Goal: Transaction & Acquisition: Purchase product/service

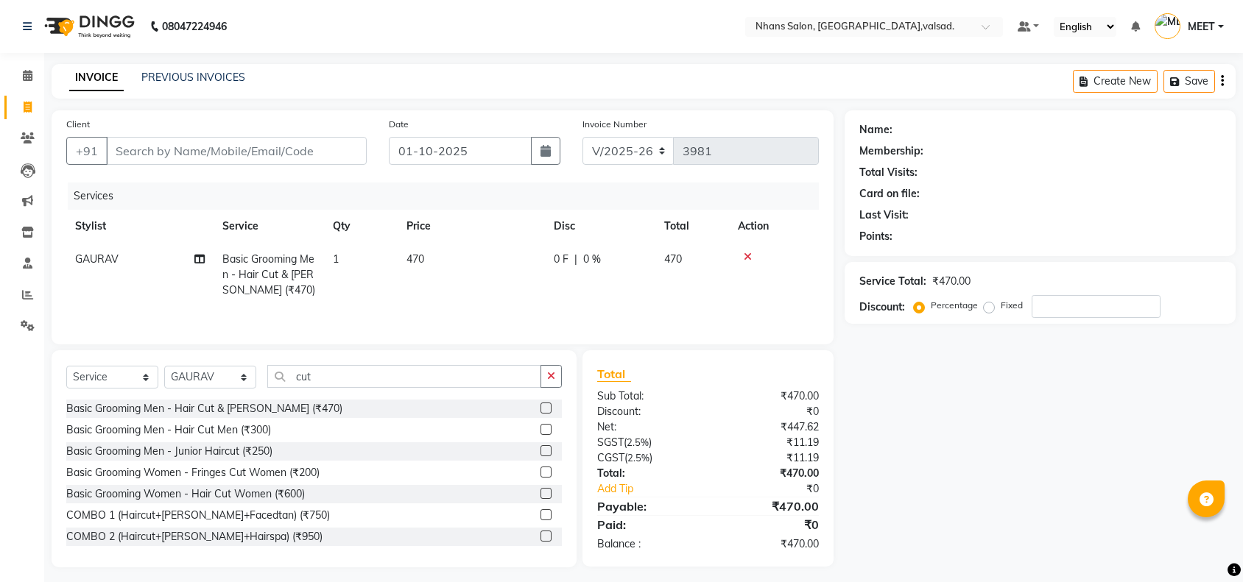
select select "3706"
select select "service"
click at [746, 252] on icon at bounding box center [747, 257] width 8 height 10
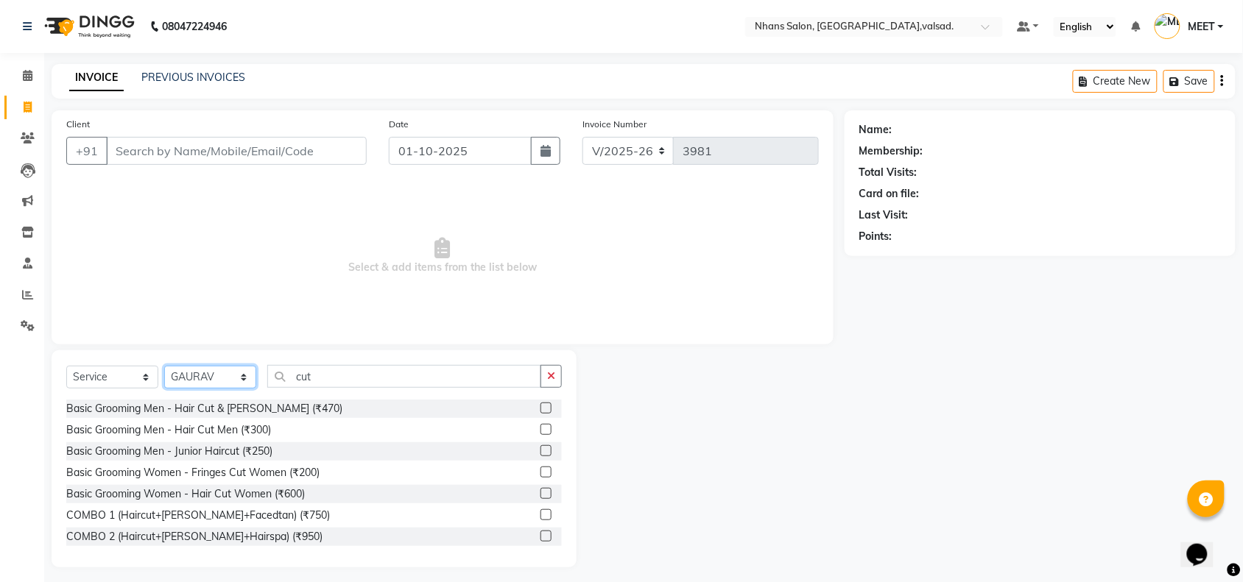
click at [219, 370] on select "Select Stylist [PERSON_NAME] DIVYA [PERSON_NAME] [PERSON_NAME] MEET OWAIS PALAK…" at bounding box center [210, 377] width 92 height 23
select select "78123"
click at [164, 366] on select "Select Stylist [PERSON_NAME] DIVYA [PERSON_NAME] [PERSON_NAME] MEET OWAIS PALAK…" at bounding box center [210, 377] width 92 height 23
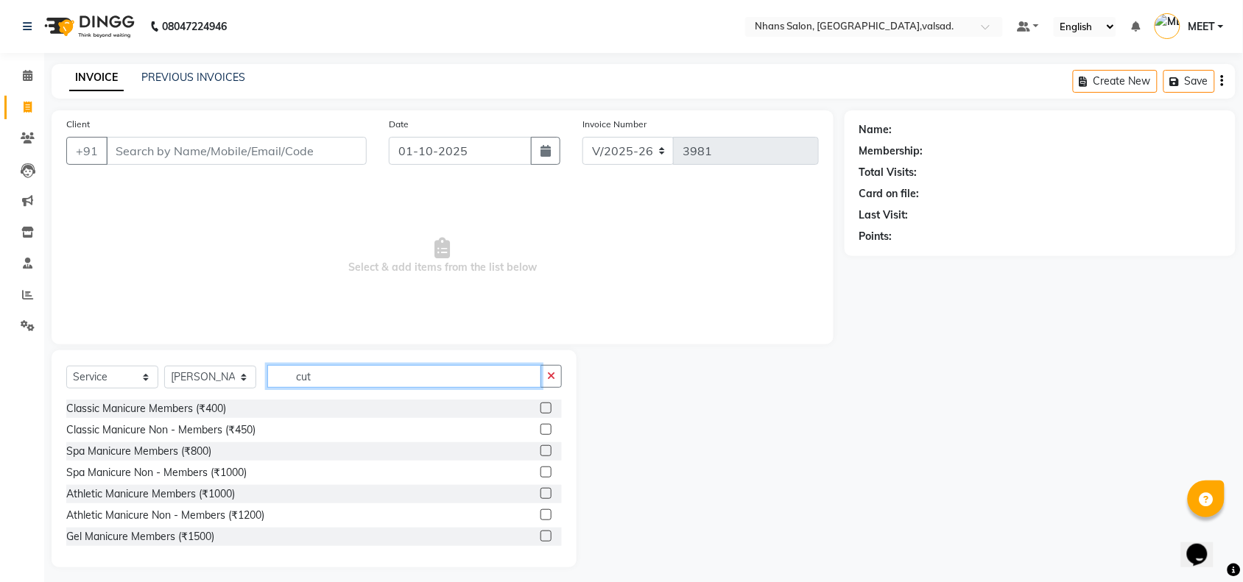
click at [358, 372] on input "cut" at bounding box center [404, 376] width 274 height 23
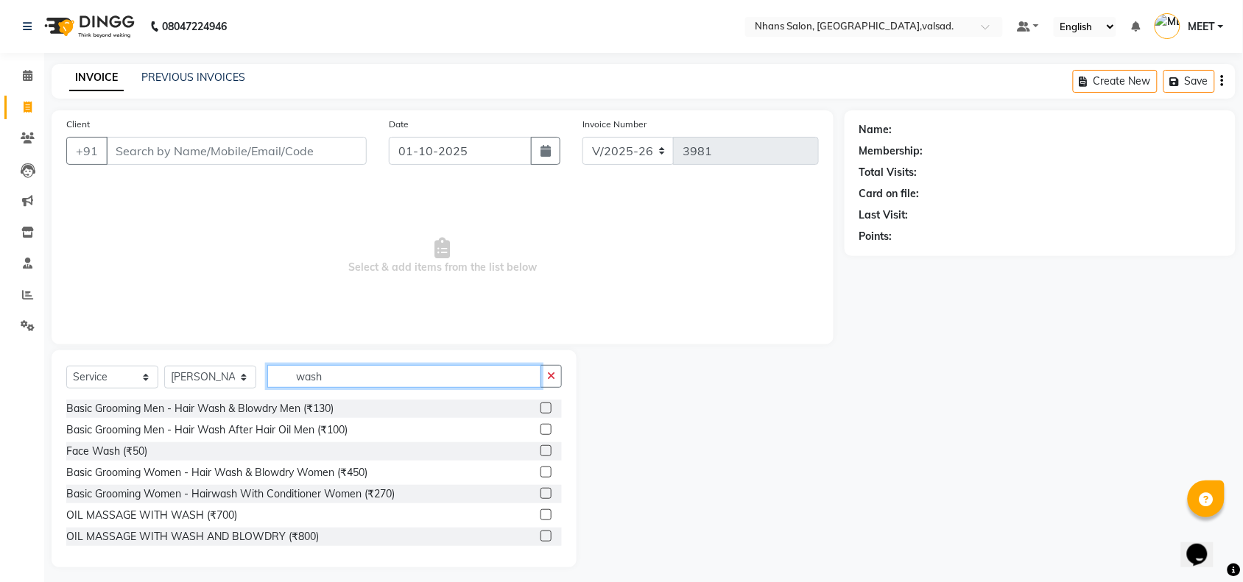
type input "wash"
click at [540, 472] on label at bounding box center [545, 472] width 11 height 11
click at [540, 472] on input "checkbox" at bounding box center [545, 473] width 10 height 10
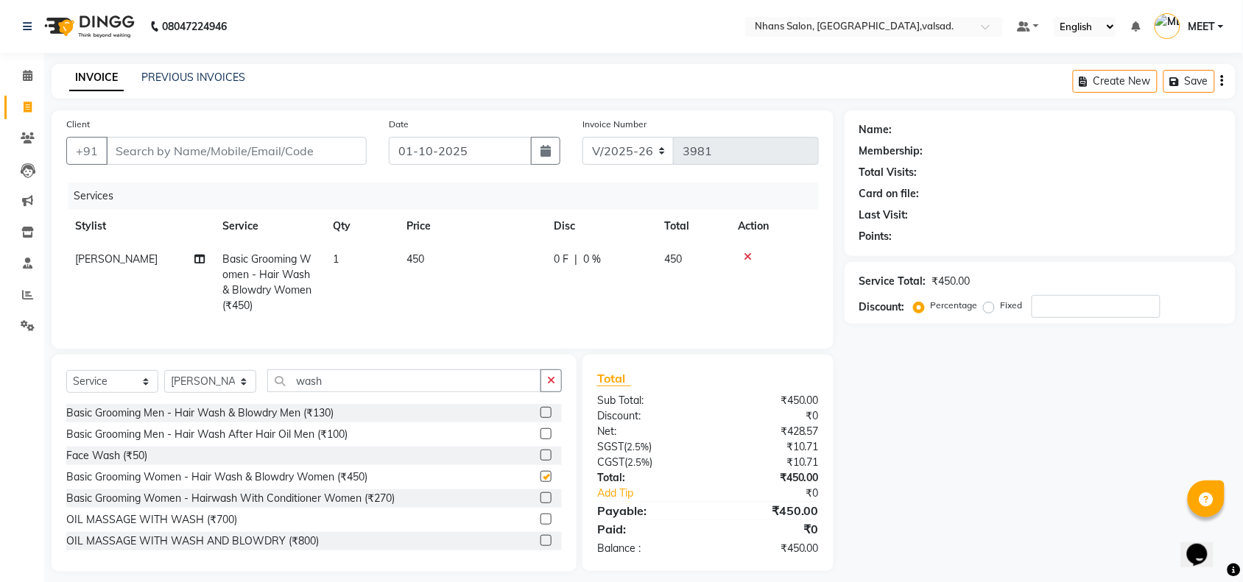
checkbox input "false"
click at [308, 141] on input "Client" at bounding box center [236, 151] width 261 height 28
click at [749, 254] on icon at bounding box center [747, 257] width 8 height 10
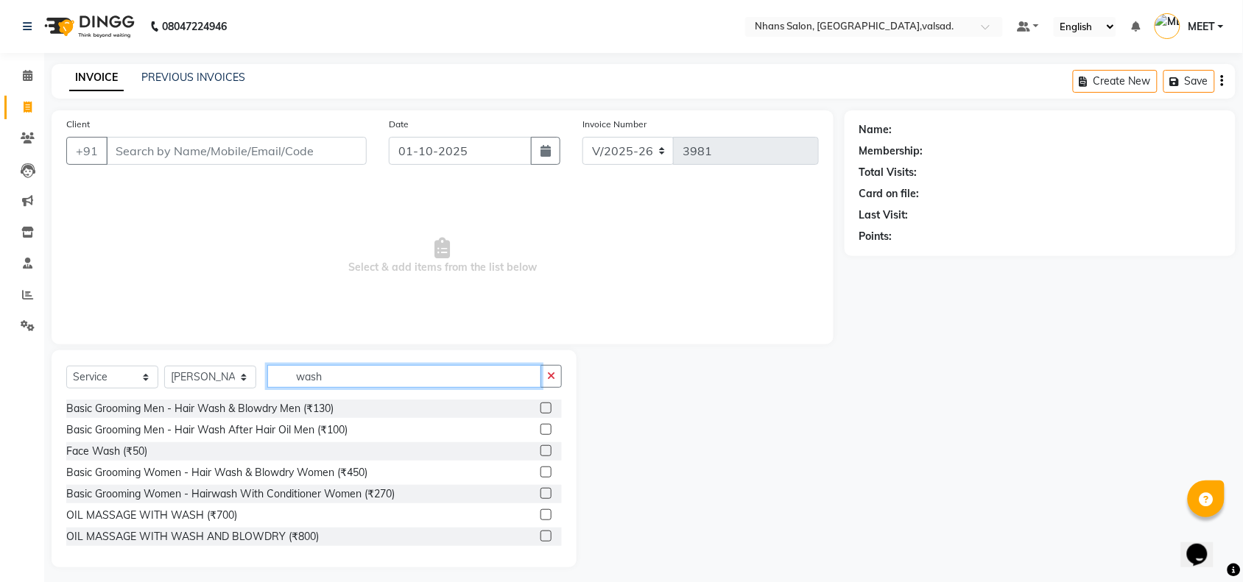
click at [368, 380] on input "wash" at bounding box center [404, 376] width 274 height 23
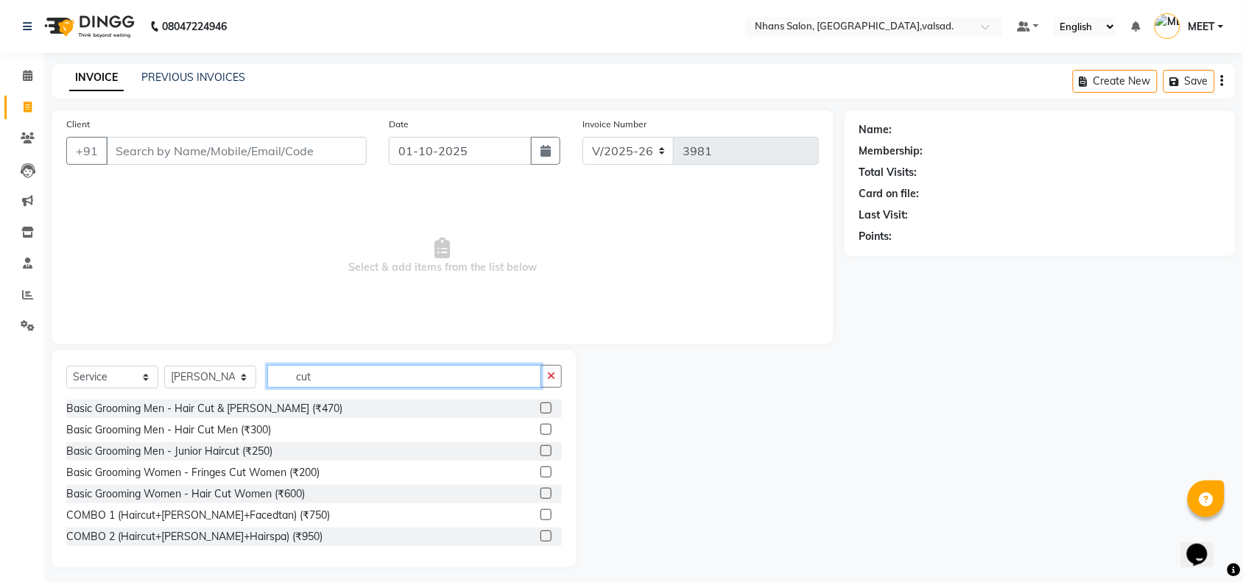
type input "cut"
click at [540, 492] on label at bounding box center [545, 493] width 11 height 11
click at [540, 492] on input "checkbox" at bounding box center [545, 495] width 10 height 10
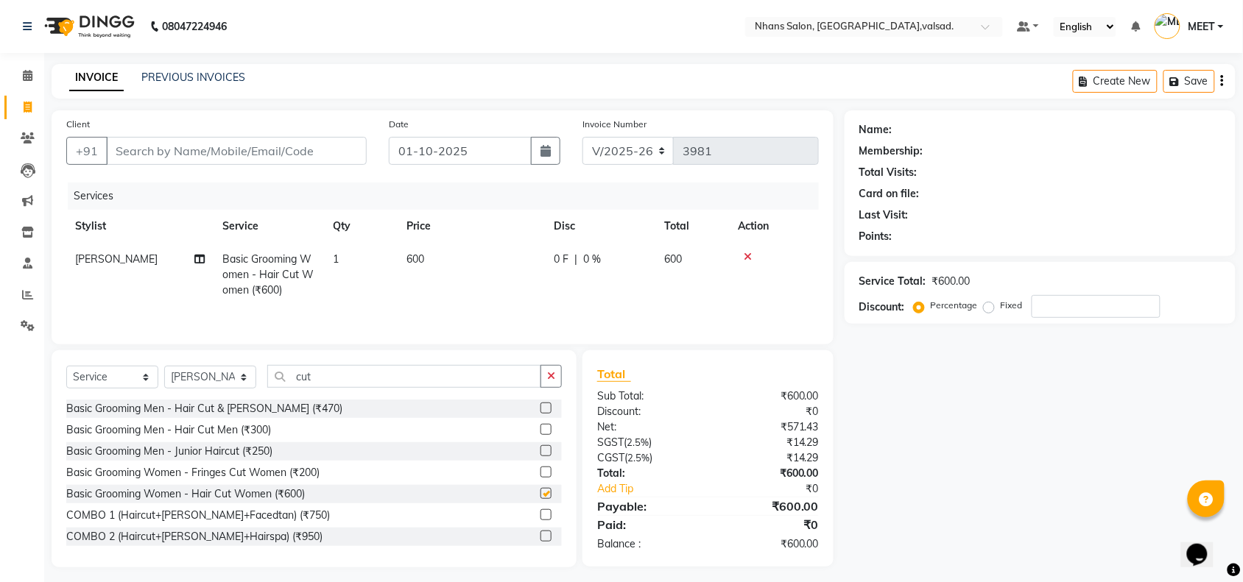
checkbox input "false"
click at [244, 158] on input "Client" at bounding box center [236, 151] width 261 height 28
type input "7"
type input "0"
type input "7778073115"
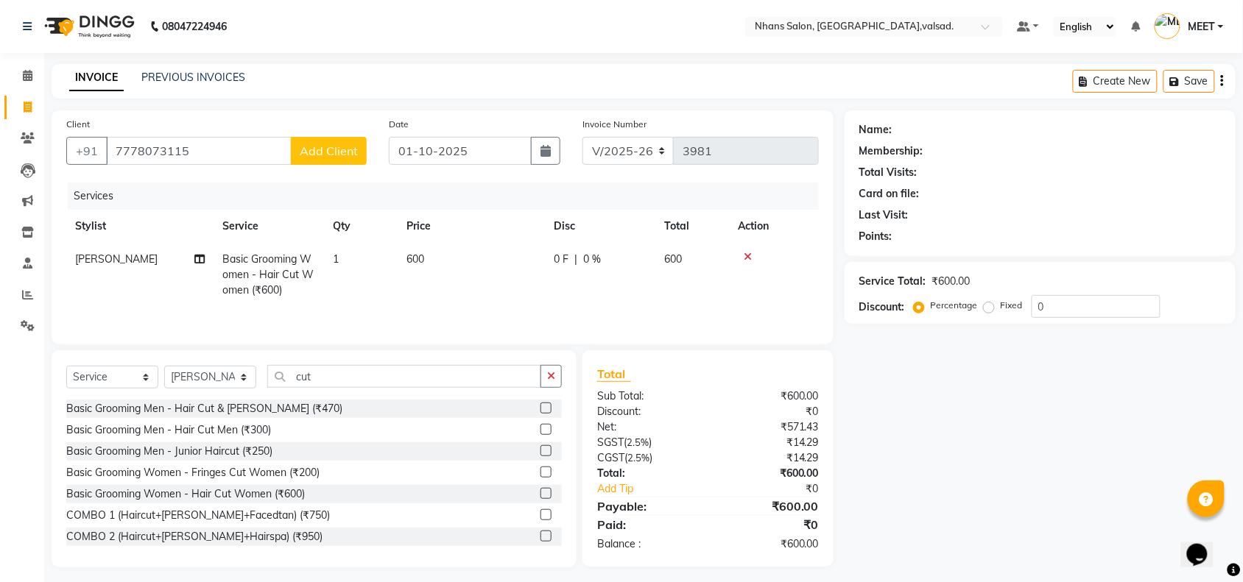
click at [320, 160] on button "Add Client" at bounding box center [329, 151] width 76 height 28
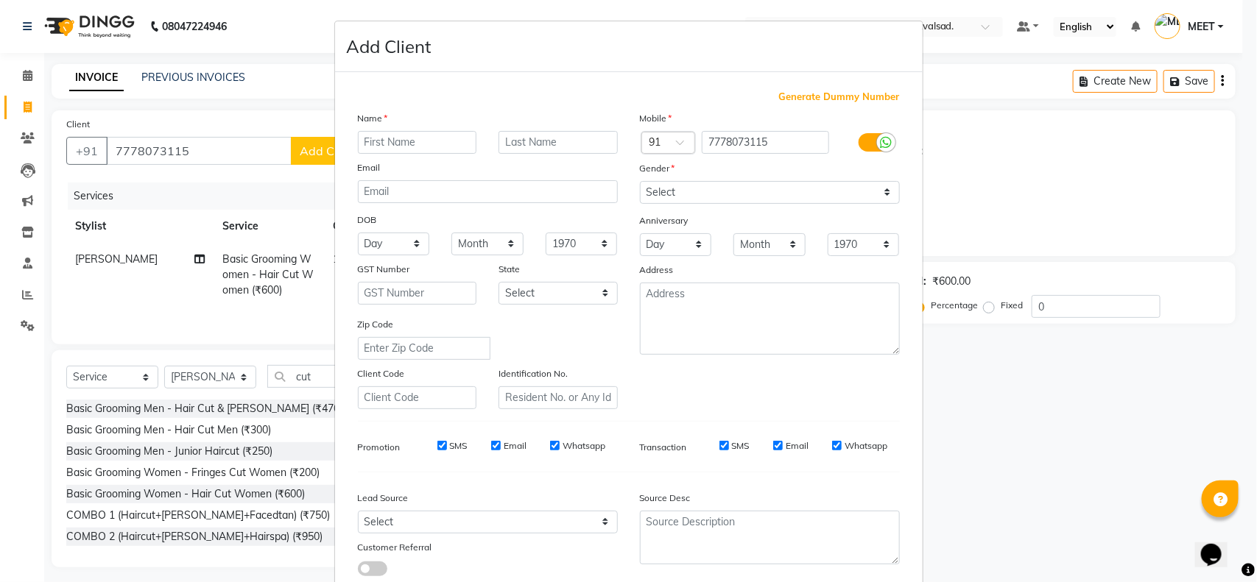
click at [391, 149] on input "text" at bounding box center [417, 142] width 119 height 23
type input "[PERSON_NAME]"
click at [698, 183] on select "Select [DEMOGRAPHIC_DATA] [DEMOGRAPHIC_DATA] Other Prefer Not To Say" at bounding box center [770, 192] width 260 height 23
select select "[DEMOGRAPHIC_DATA]"
click at [640, 181] on select "Select [DEMOGRAPHIC_DATA] [DEMOGRAPHIC_DATA] Other Prefer Not To Say" at bounding box center [770, 192] width 260 height 23
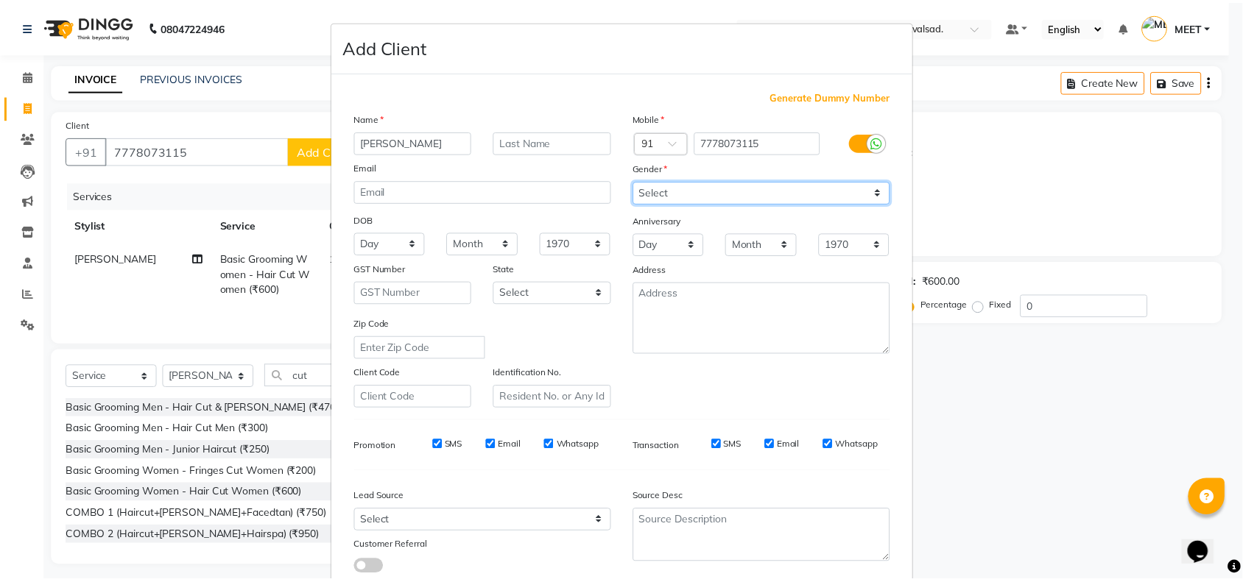
scroll to position [92, 0]
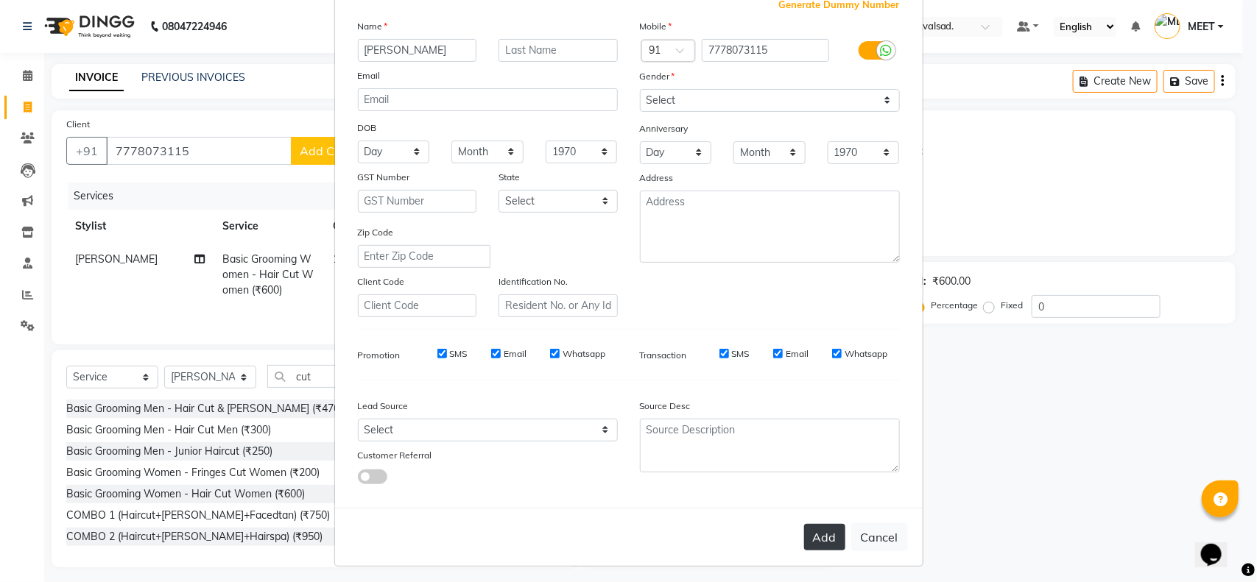
click at [813, 531] on button "Add" at bounding box center [824, 537] width 41 height 27
select select
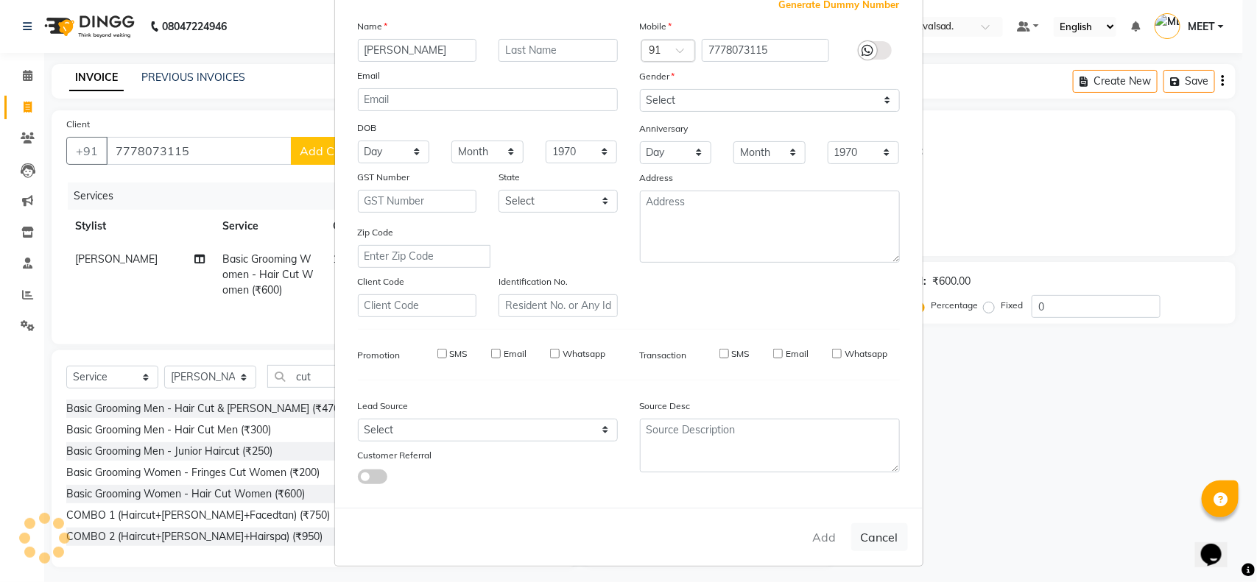
select select
checkbox input "false"
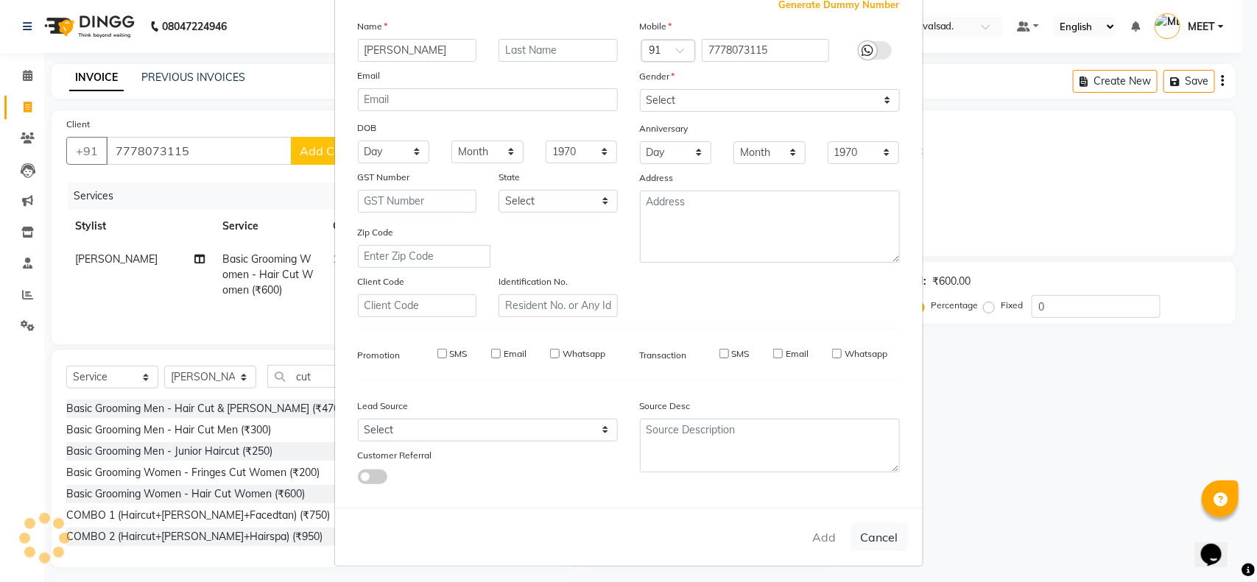
checkbox input "false"
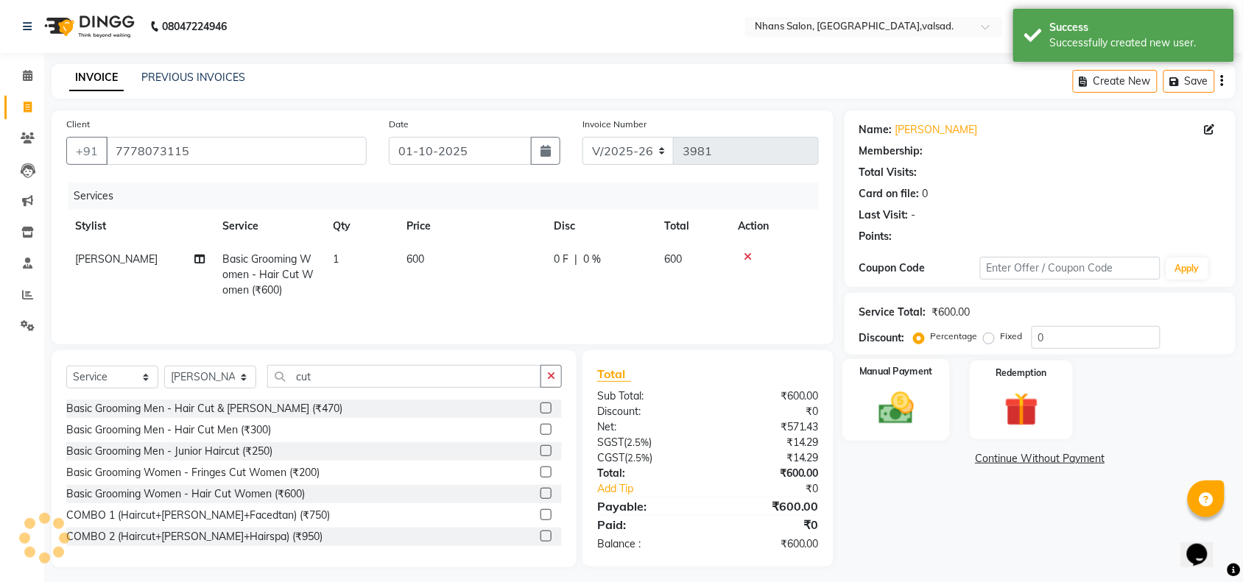
select select "1: Object"
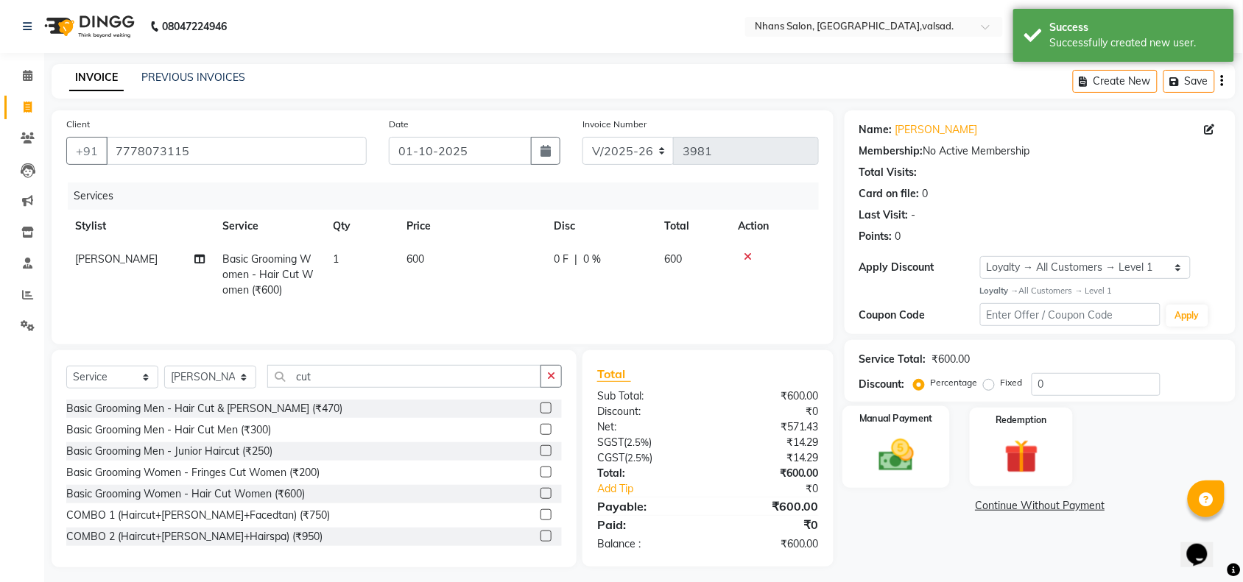
drag, startPoint x: 916, startPoint y: 405, endPoint x: 918, endPoint y: 428, distance: 23.6
click at [918, 428] on div "Name: [PERSON_NAME] Membership: No Active Membership Total Visits: Card on file…" at bounding box center [1045, 338] width 402 height 457
click at [918, 428] on div "Manual Payment" at bounding box center [895, 447] width 107 height 82
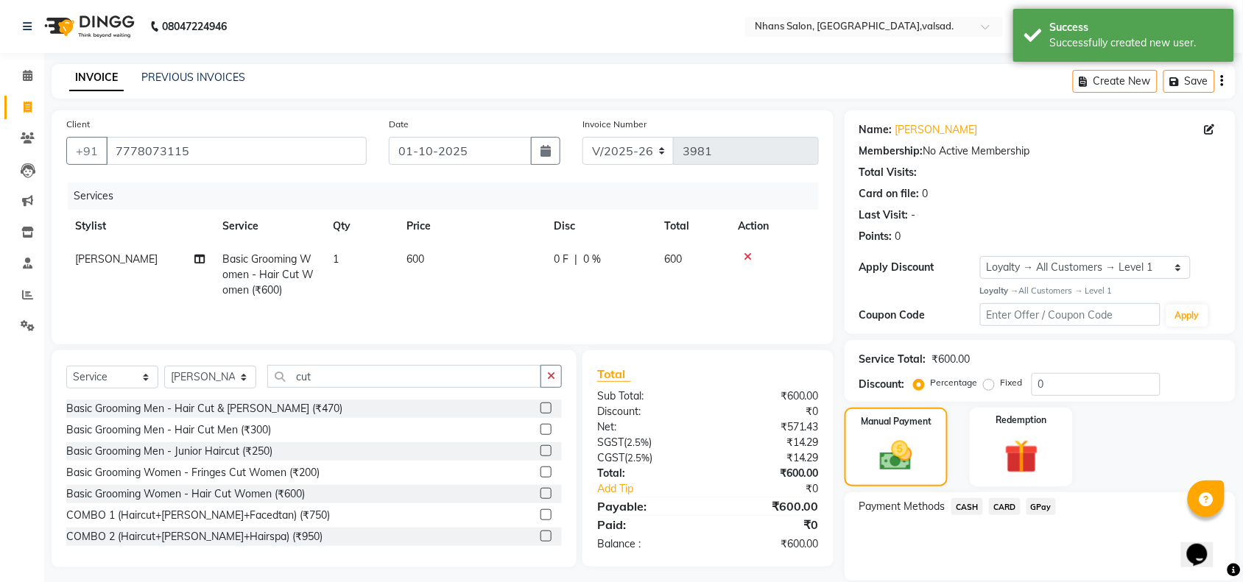
click at [1044, 509] on span "GPay" at bounding box center [1041, 506] width 30 height 17
click at [1064, 580] on button "Add Payment" at bounding box center [1103, 584] width 233 height 23
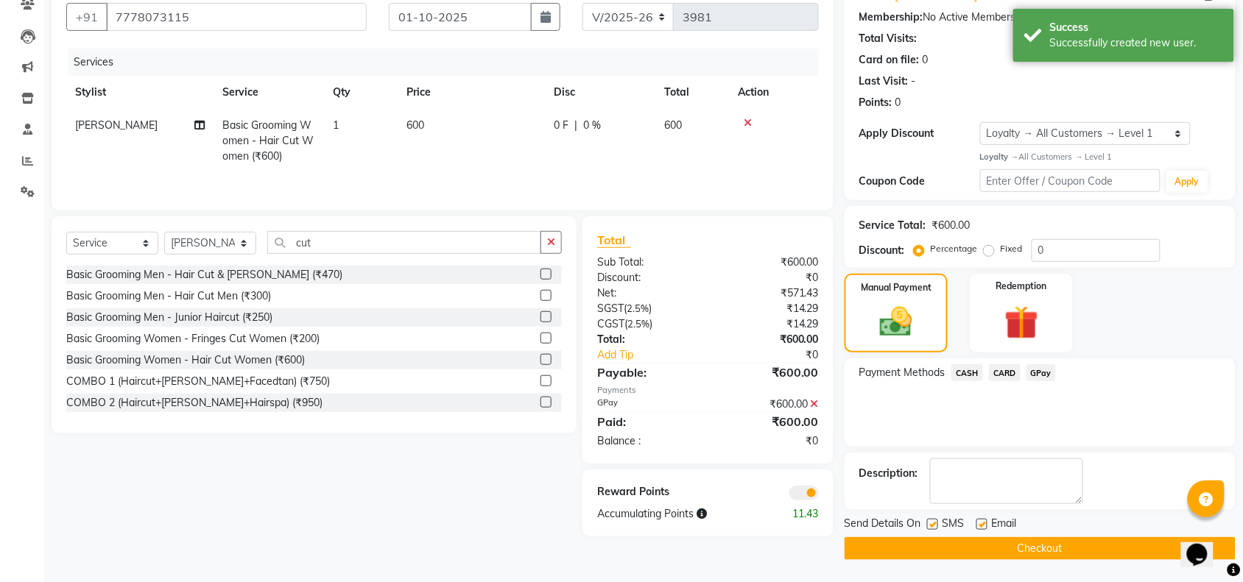
click at [1124, 541] on button "Checkout" at bounding box center [1039, 548] width 391 height 23
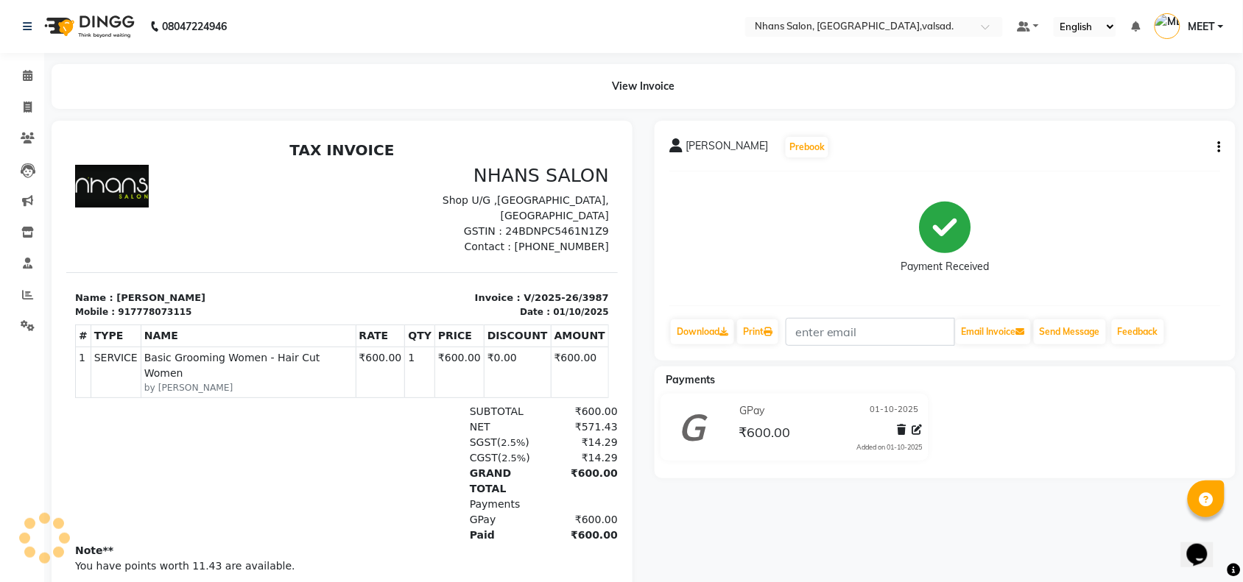
scroll to position [61, 0]
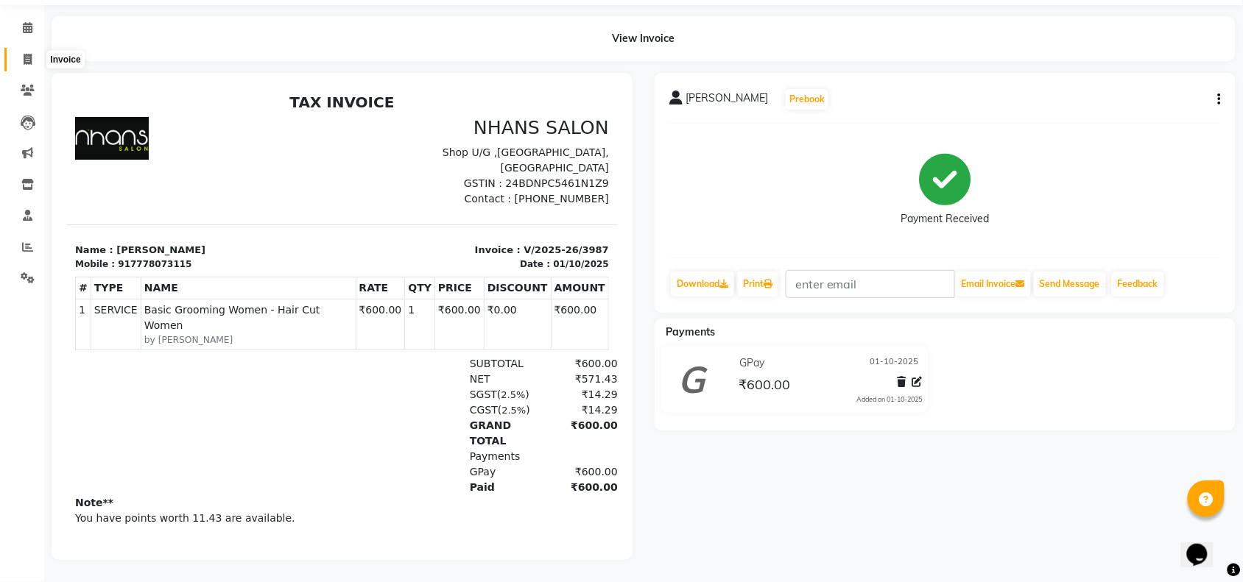
click at [23, 52] on span at bounding box center [28, 60] width 26 height 17
select select "service"
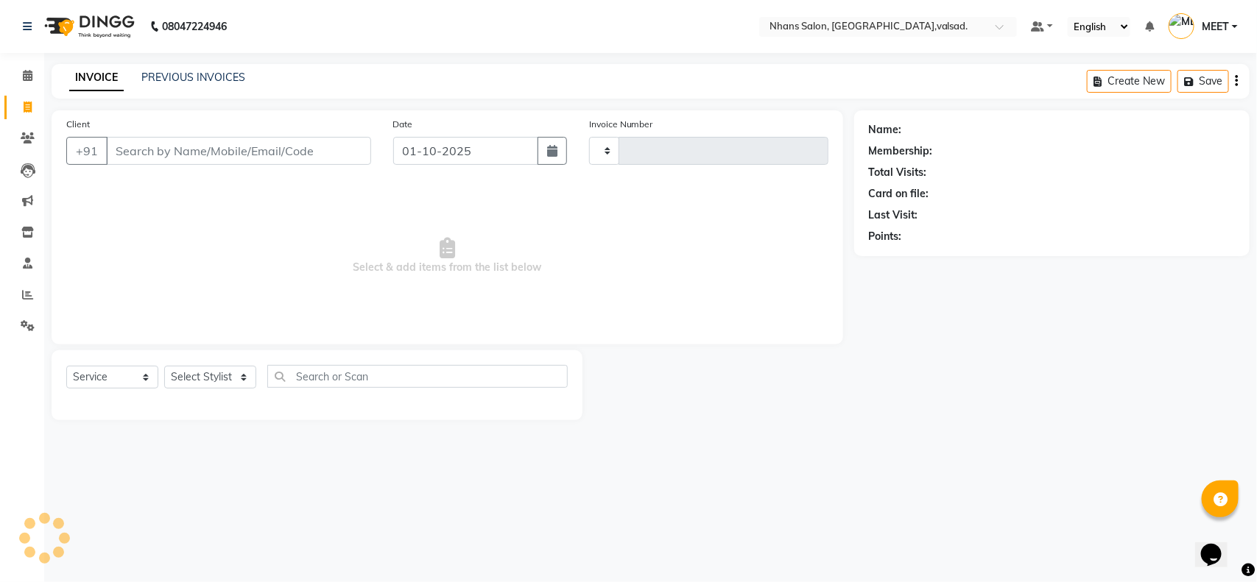
type input "3988"
select select "3706"
click at [205, 370] on select "Select Stylist [PERSON_NAME] DIVYA [PERSON_NAME] [PERSON_NAME] MEET OWAIS PALAK…" at bounding box center [210, 377] width 92 height 23
select select "64826"
click at [164, 366] on select "Select Stylist [PERSON_NAME] DIVYA [PERSON_NAME] [PERSON_NAME] MEET OWAIS PALAK…" at bounding box center [210, 377] width 92 height 23
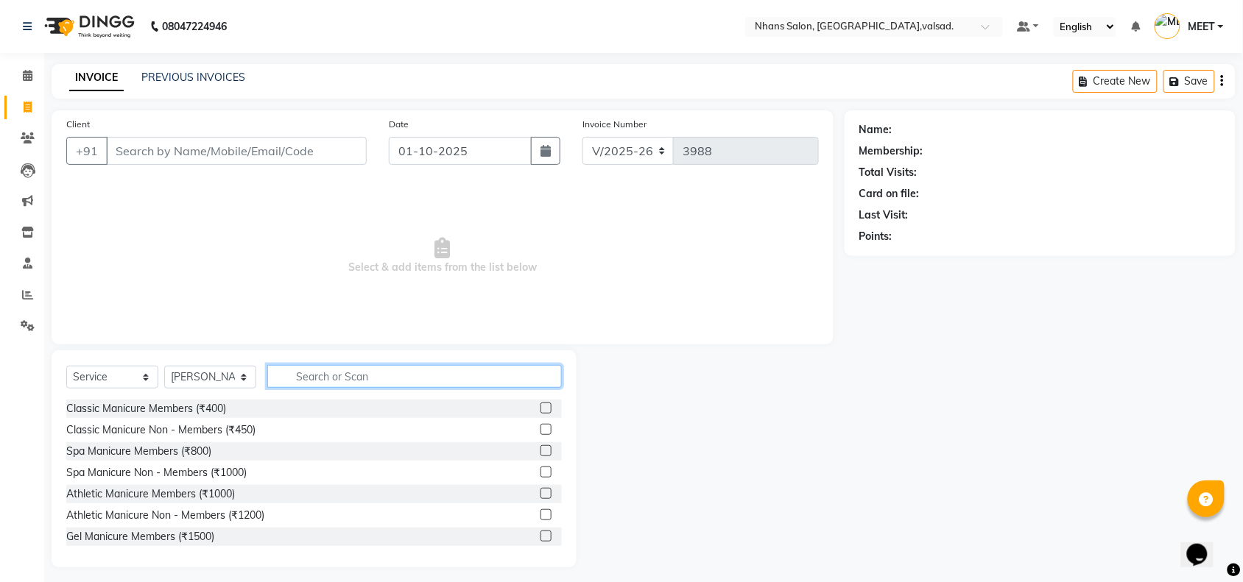
click at [324, 377] on input "text" at bounding box center [414, 376] width 294 height 23
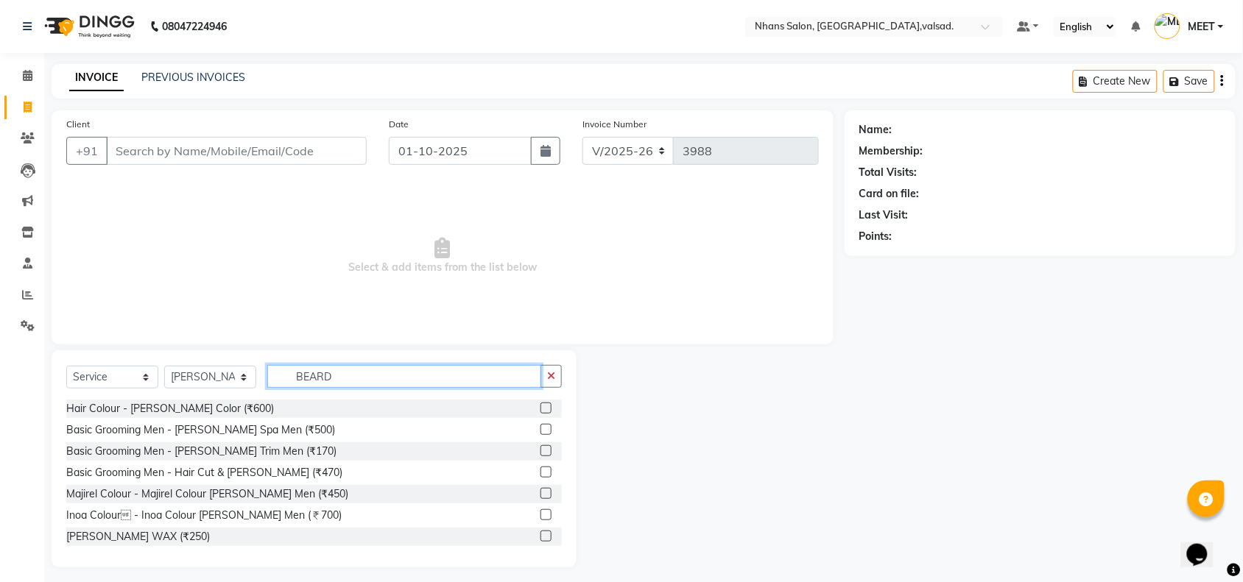
type input "BEARD"
click at [540, 447] on label at bounding box center [545, 450] width 11 height 11
click at [540, 447] on input "checkbox" at bounding box center [545, 452] width 10 height 10
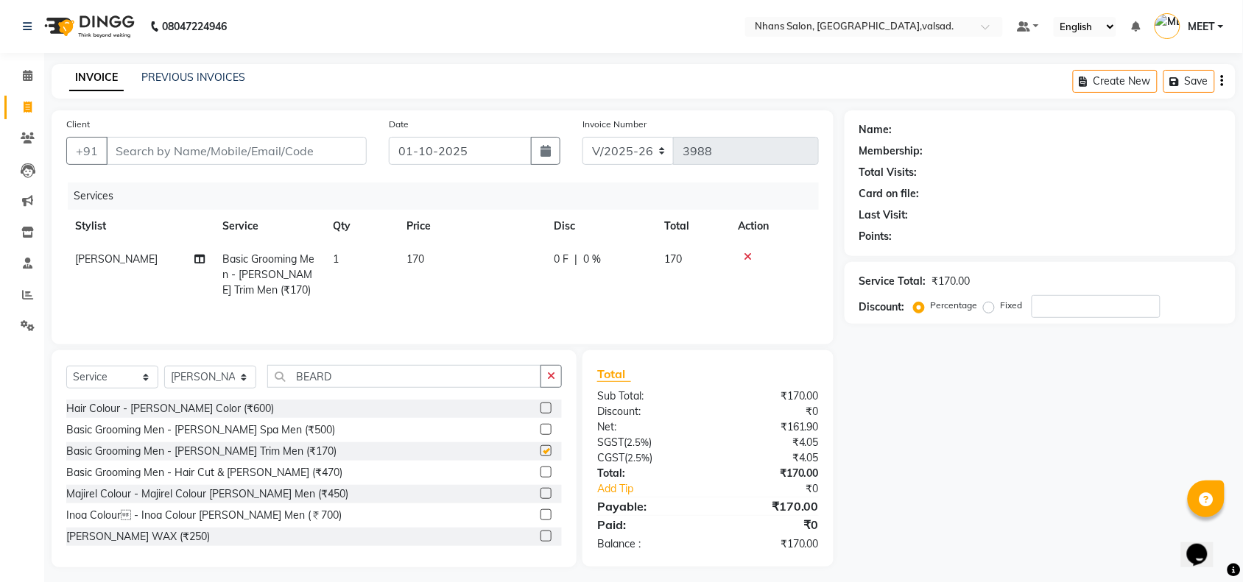
checkbox input "false"
click at [221, 374] on select "Select Stylist [PERSON_NAME] DIVYA [PERSON_NAME] [PERSON_NAME] MEET OWAIS PALAK…" at bounding box center [210, 377] width 92 height 23
select select "37208"
click at [164, 368] on select "Select Stylist [PERSON_NAME] DIVYA [PERSON_NAME] [PERSON_NAME] MEET OWAIS PALAK…" at bounding box center [210, 377] width 92 height 23
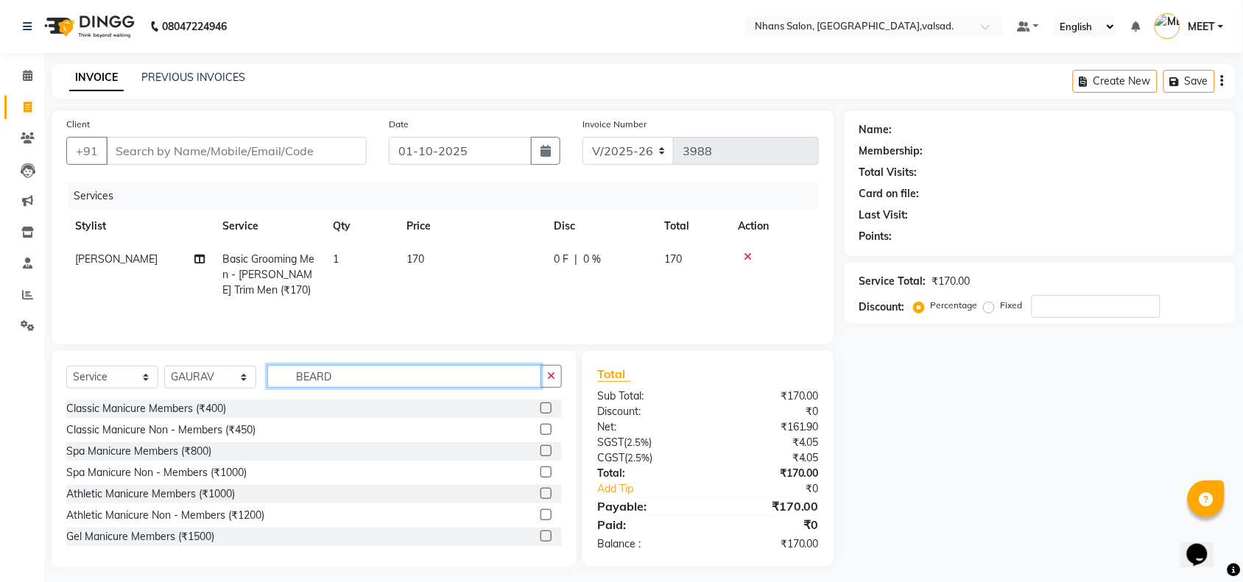
click at [361, 380] on input "BEARD" at bounding box center [404, 376] width 274 height 23
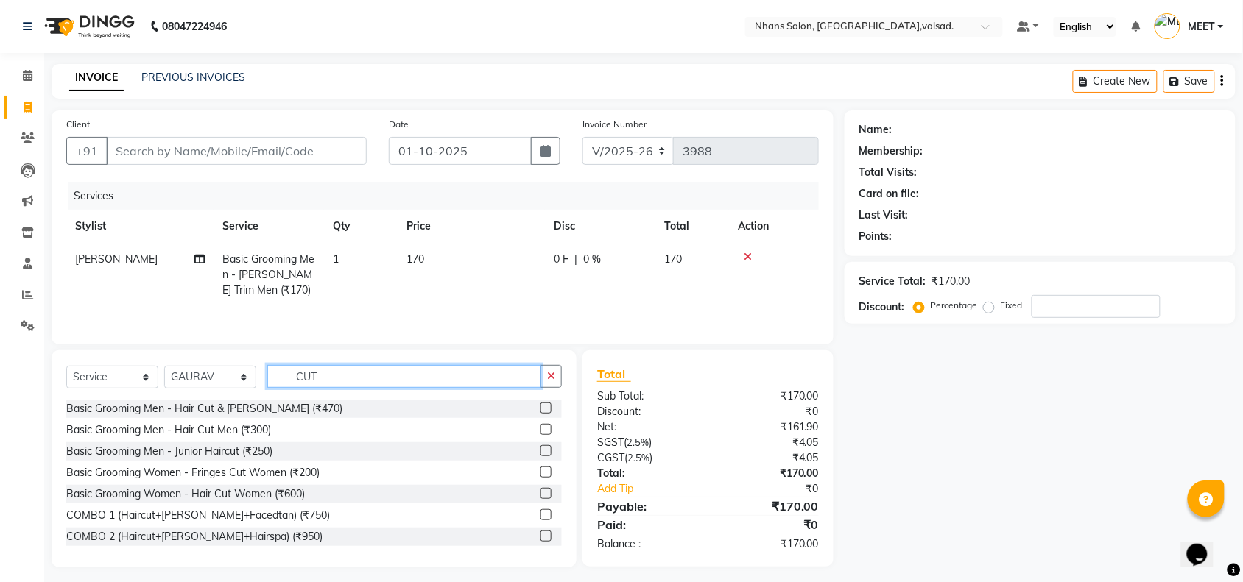
type input "CUT"
click at [540, 409] on label at bounding box center [545, 408] width 11 height 11
click at [540, 409] on input "checkbox" at bounding box center [545, 409] width 10 height 10
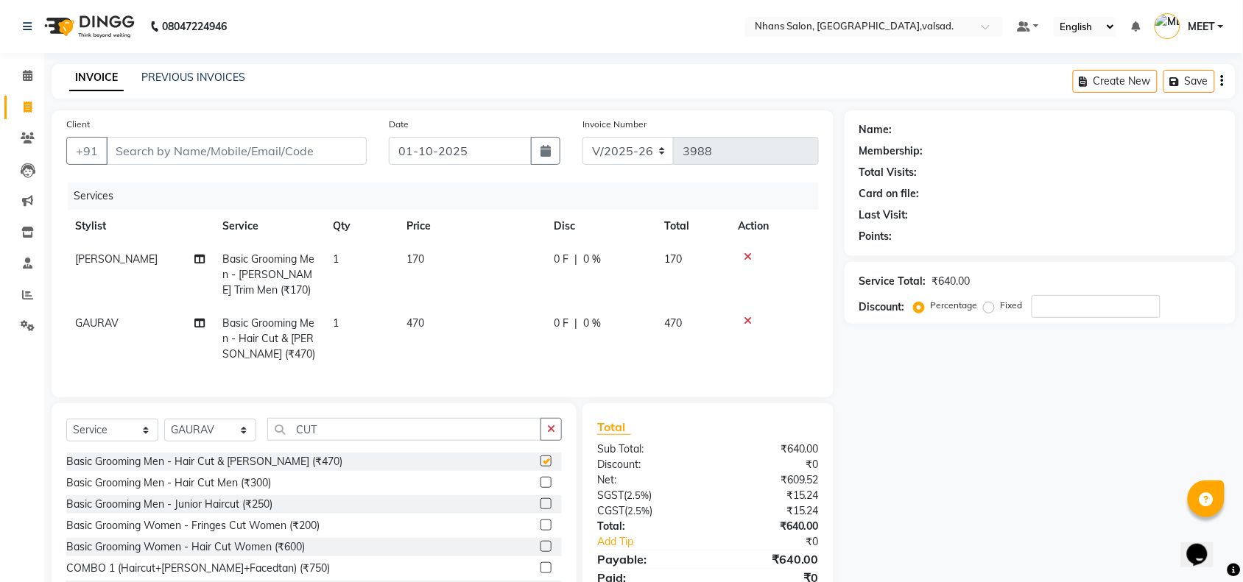
checkbox input "false"
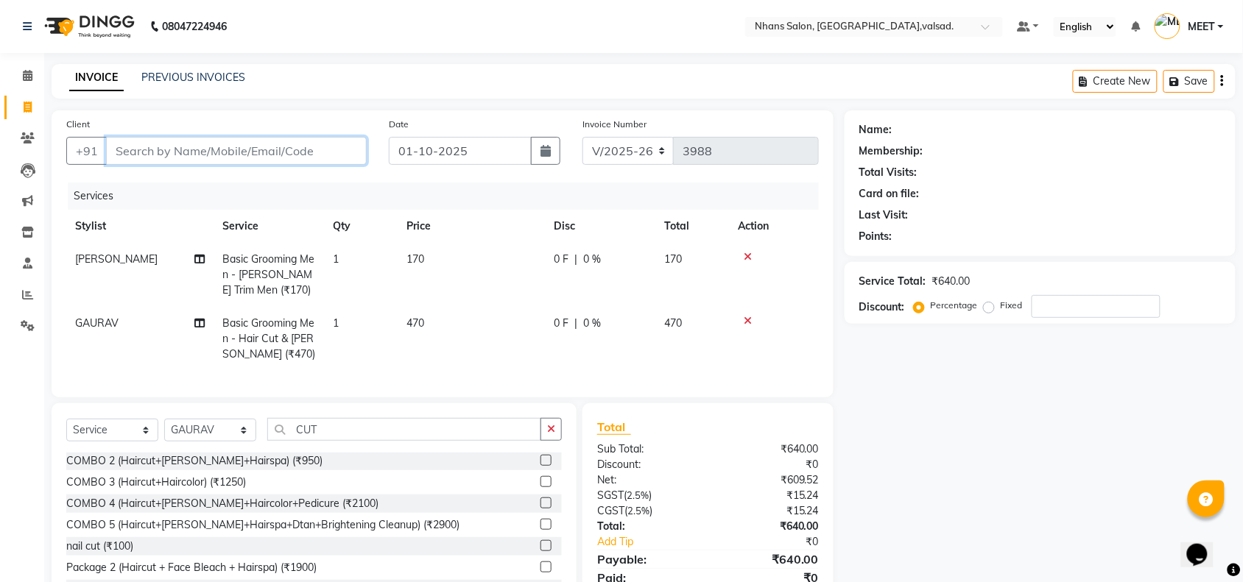
click at [317, 156] on input "Client" at bounding box center [236, 151] width 261 height 28
type input "9"
type input "0"
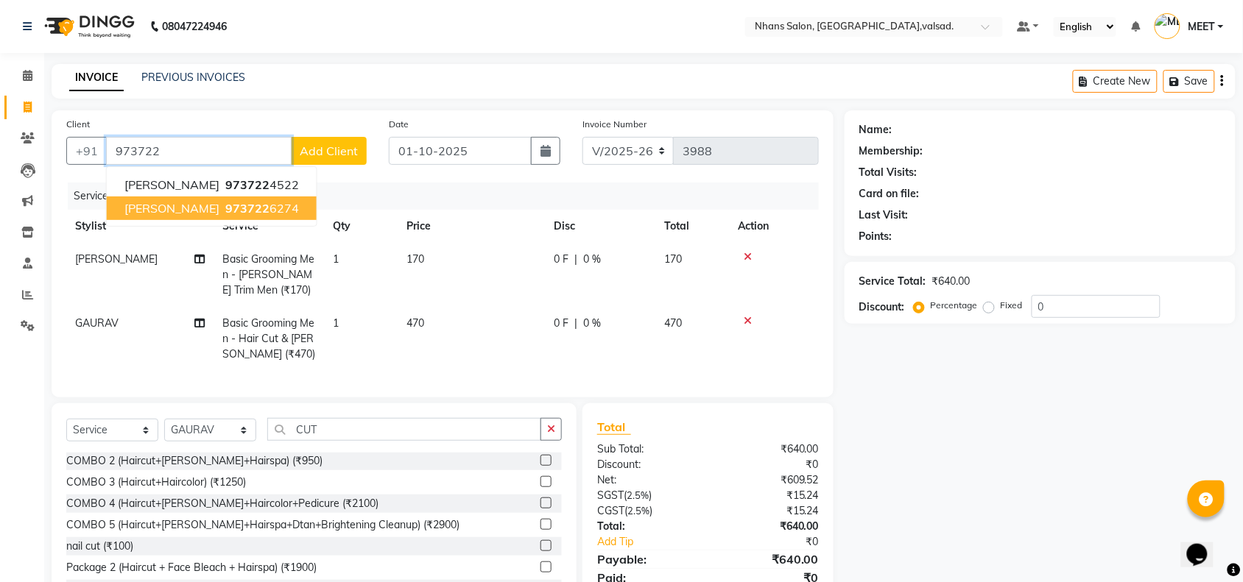
click at [278, 204] on button "[PERSON_NAME] 973722 6274" at bounding box center [212, 209] width 210 height 24
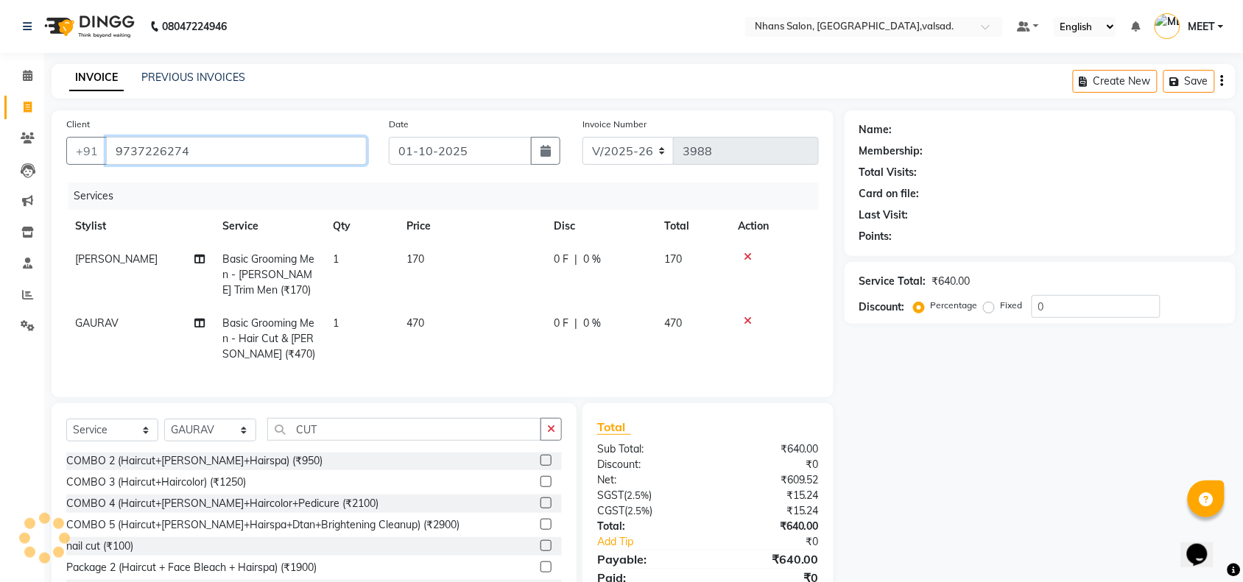
type input "9737226274"
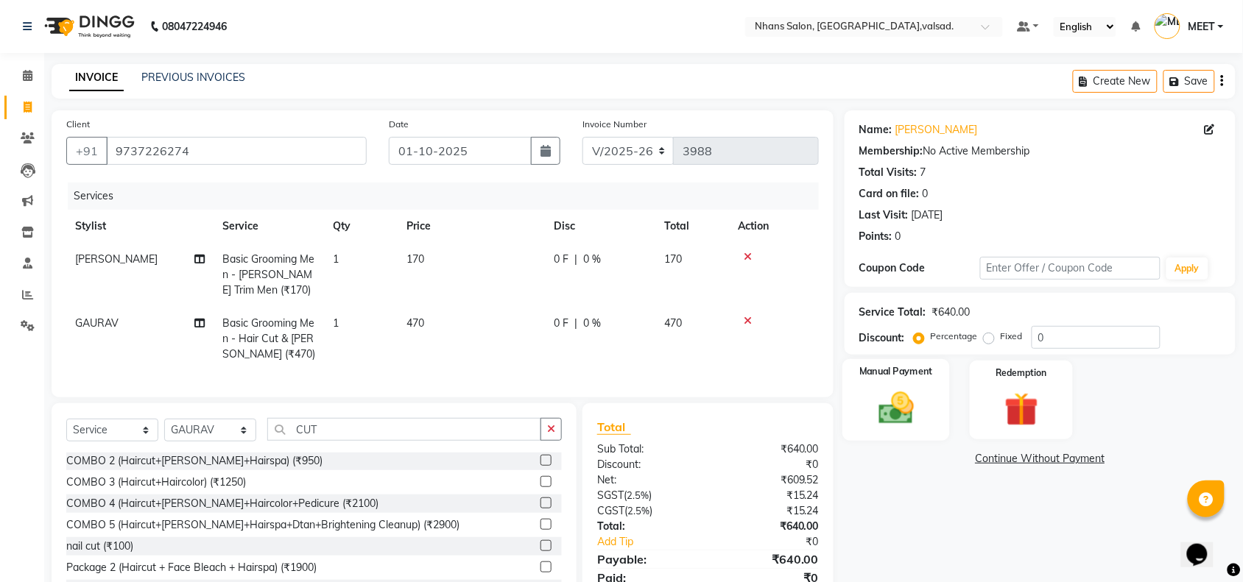
click at [903, 417] on img at bounding box center [895, 408] width 57 height 40
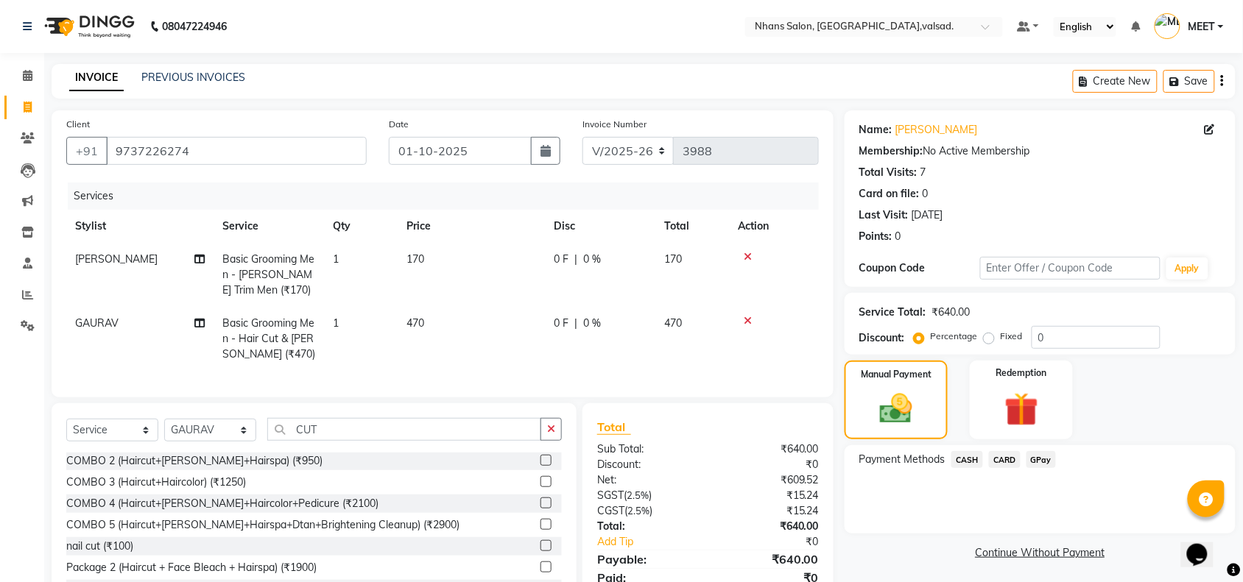
click at [973, 459] on span "CASH" at bounding box center [967, 459] width 32 height 17
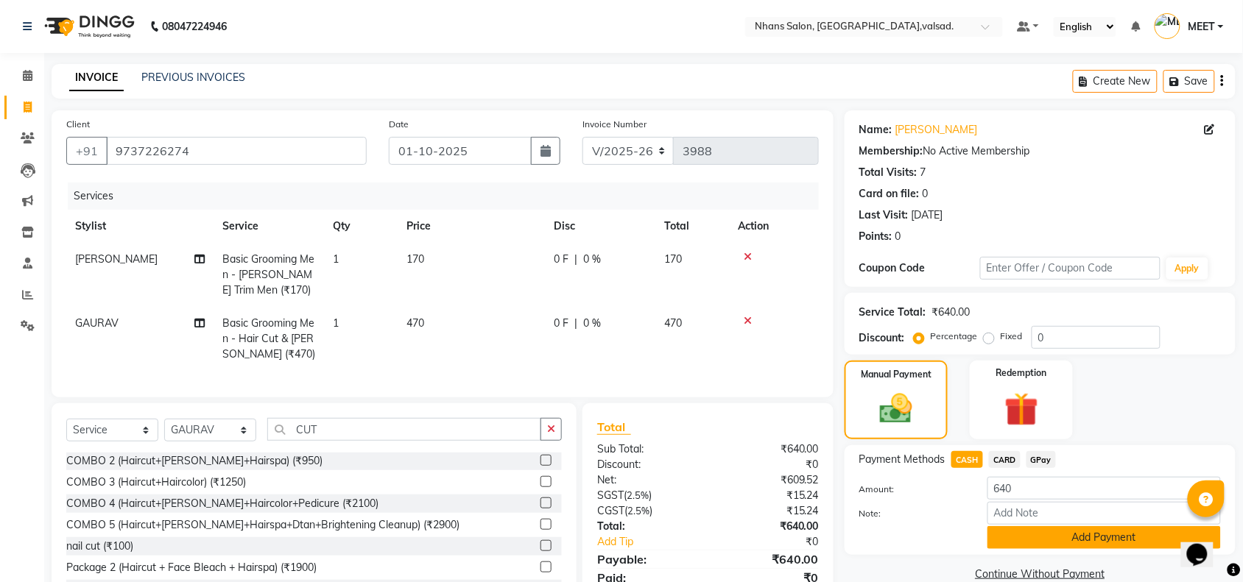
click at [1011, 539] on button "Add Payment" at bounding box center [1103, 537] width 233 height 23
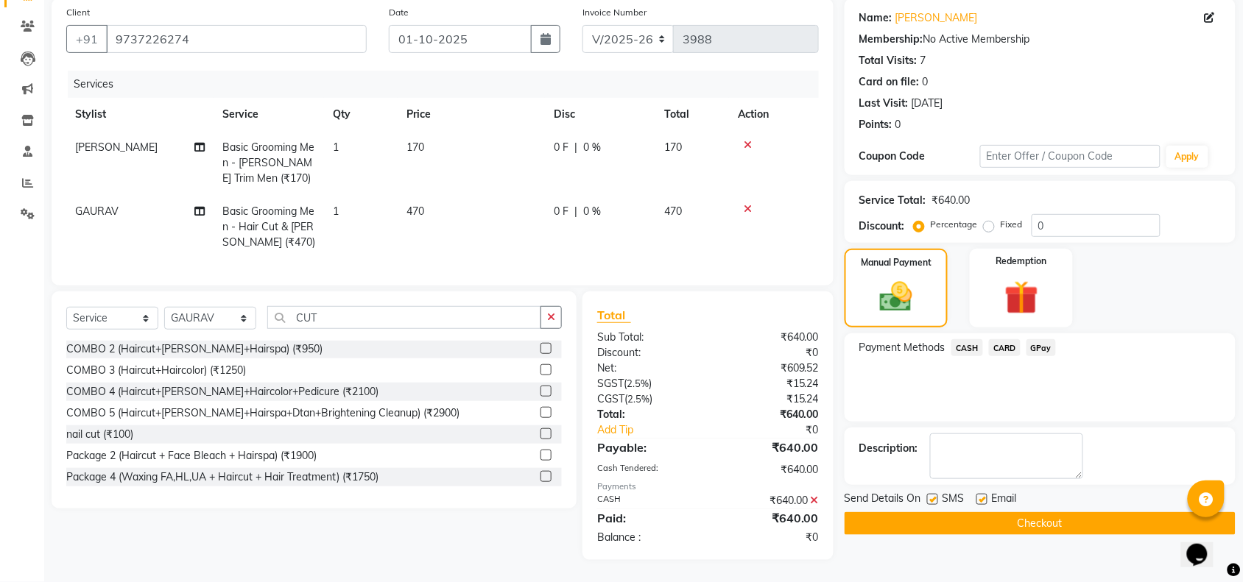
scroll to position [125, 0]
click at [1058, 513] on button "Checkout" at bounding box center [1039, 523] width 391 height 23
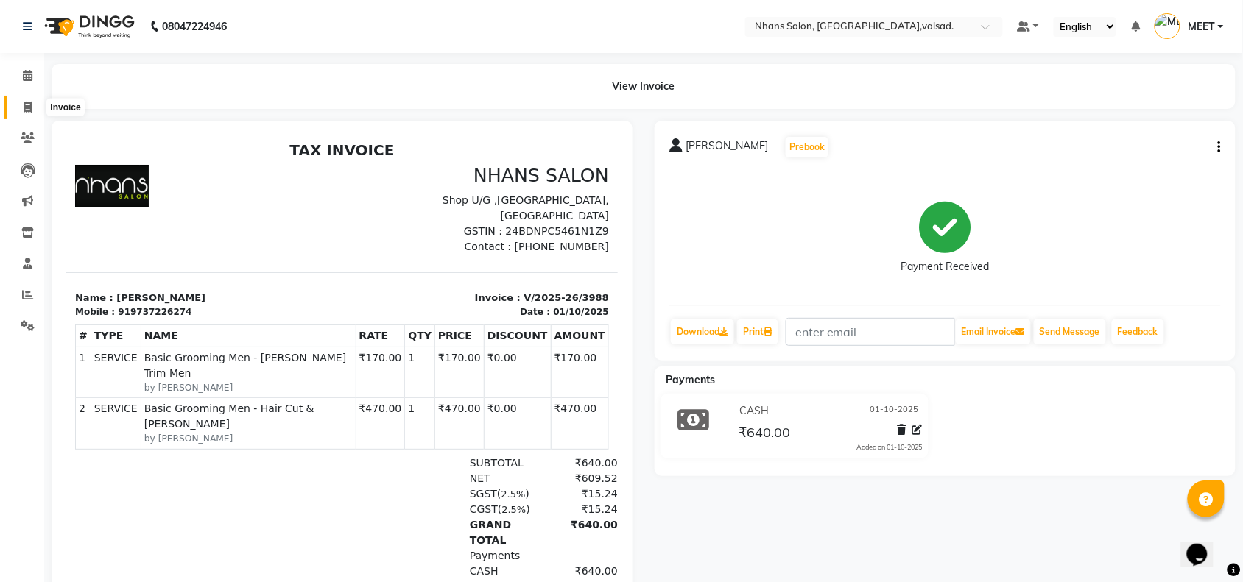
click at [24, 109] on icon at bounding box center [28, 107] width 8 height 11
select select "service"
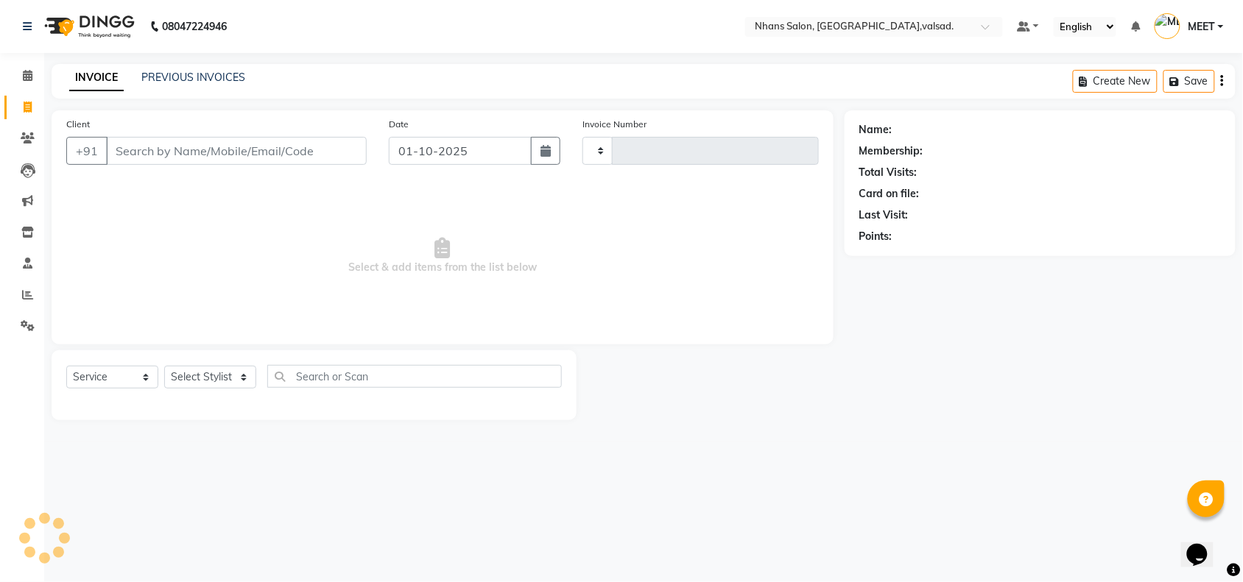
type input "3989"
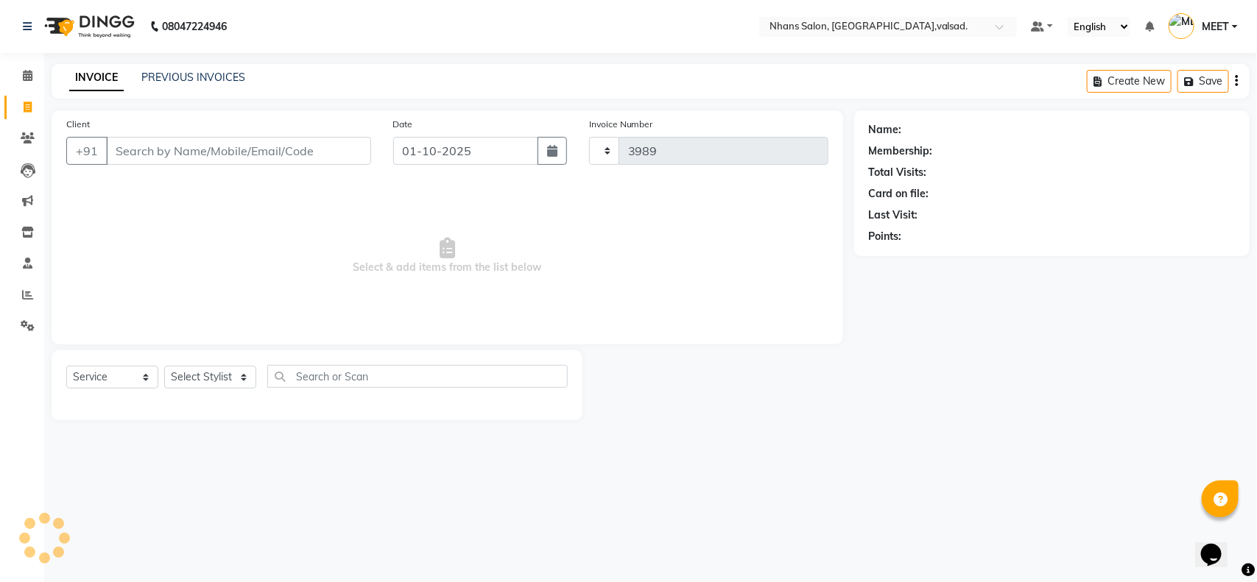
select select "3706"
click at [324, 160] on input "Client" at bounding box center [238, 151] width 265 height 28
type input "7046304244"
select select "1: Object"
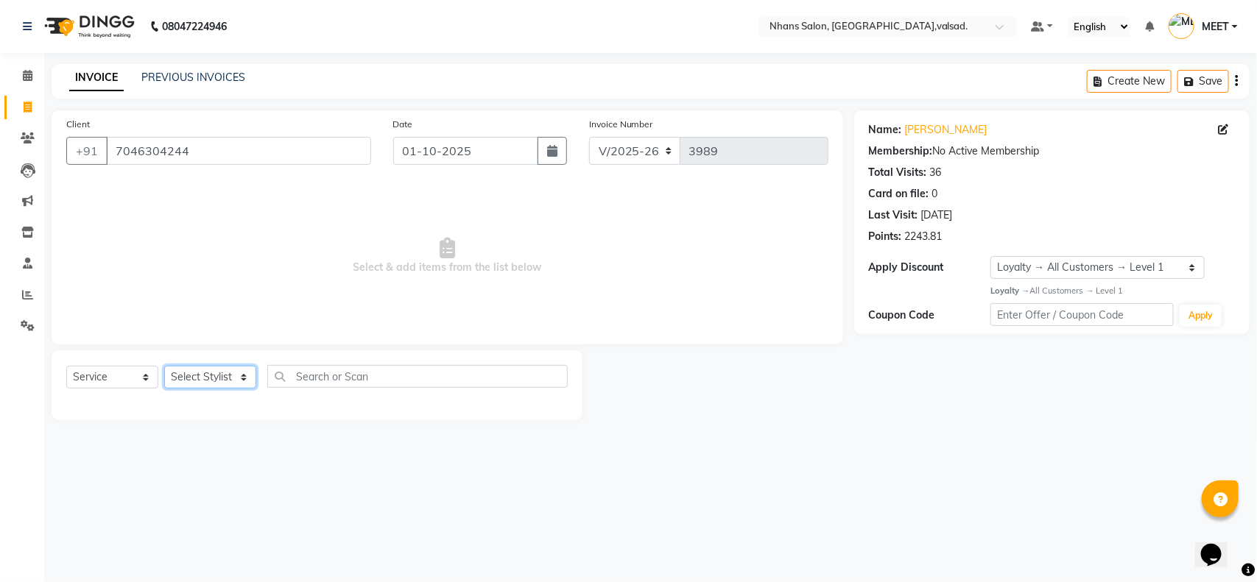
click at [219, 376] on select "Select Stylist [PERSON_NAME] DIVYA [PERSON_NAME] [PERSON_NAME] MEET OWAIS PALAK…" at bounding box center [210, 377] width 92 height 23
select select "64826"
click at [164, 366] on select "Select Stylist [PERSON_NAME] DIVYA [PERSON_NAME] [PERSON_NAME] MEET OWAIS PALAK…" at bounding box center [210, 377] width 92 height 23
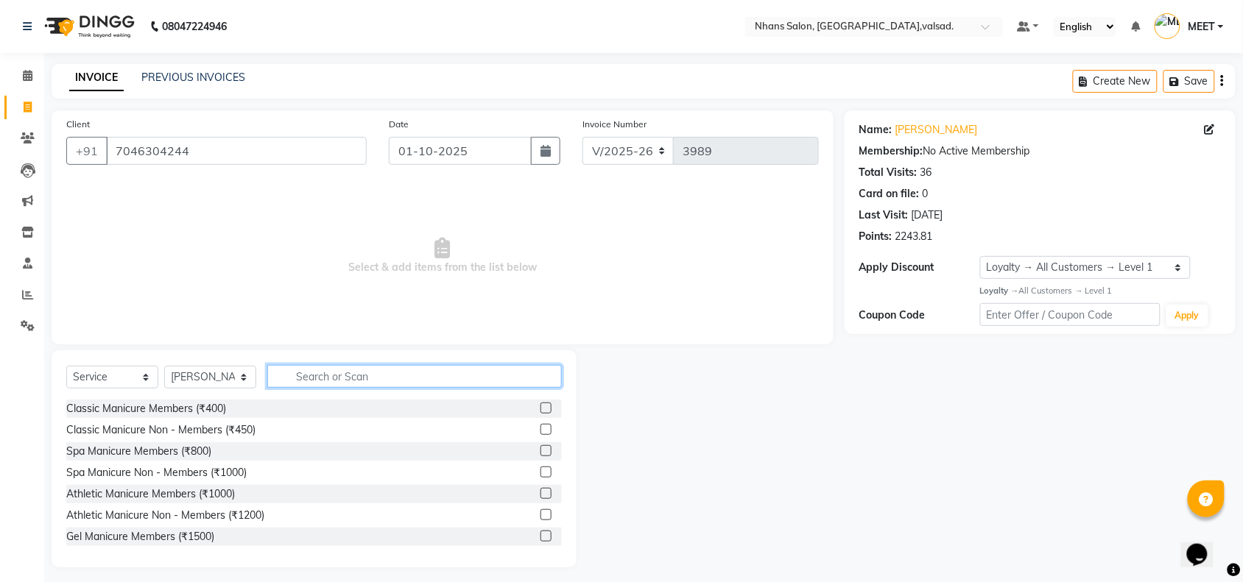
click at [351, 380] on input "text" at bounding box center [414, 376] width 294 height 23
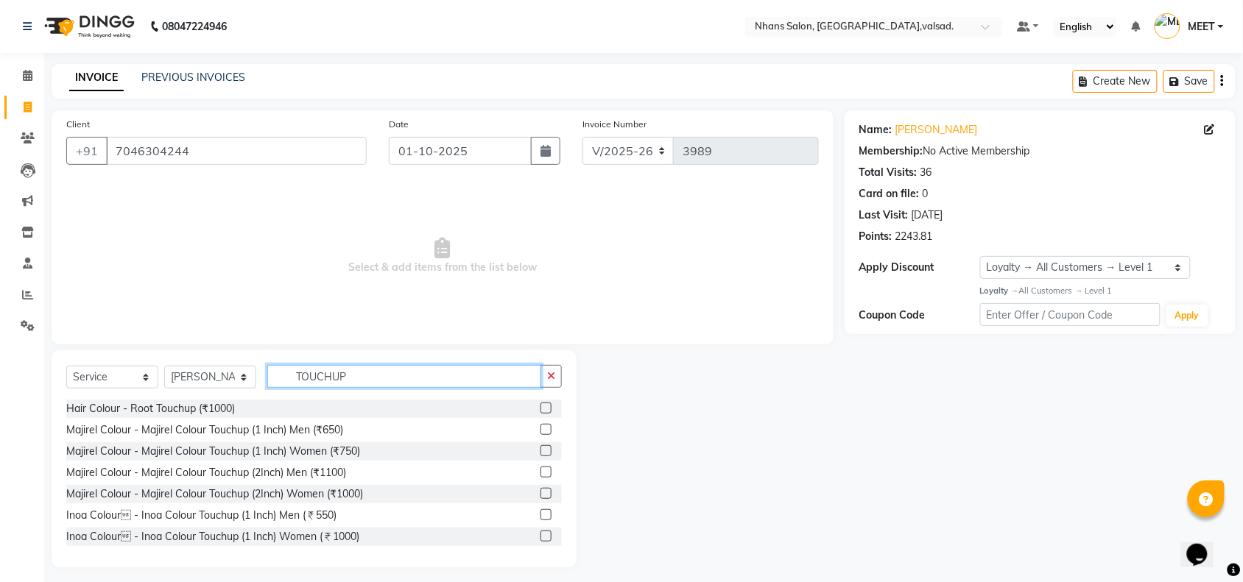
type input "TOUCHUP"
click at [540, 407] on label at bounding box center [545, 408] width 11 height 11
click at [540, 407] on input "checkbox" at bounding box center [545, 409] width 10 height 10
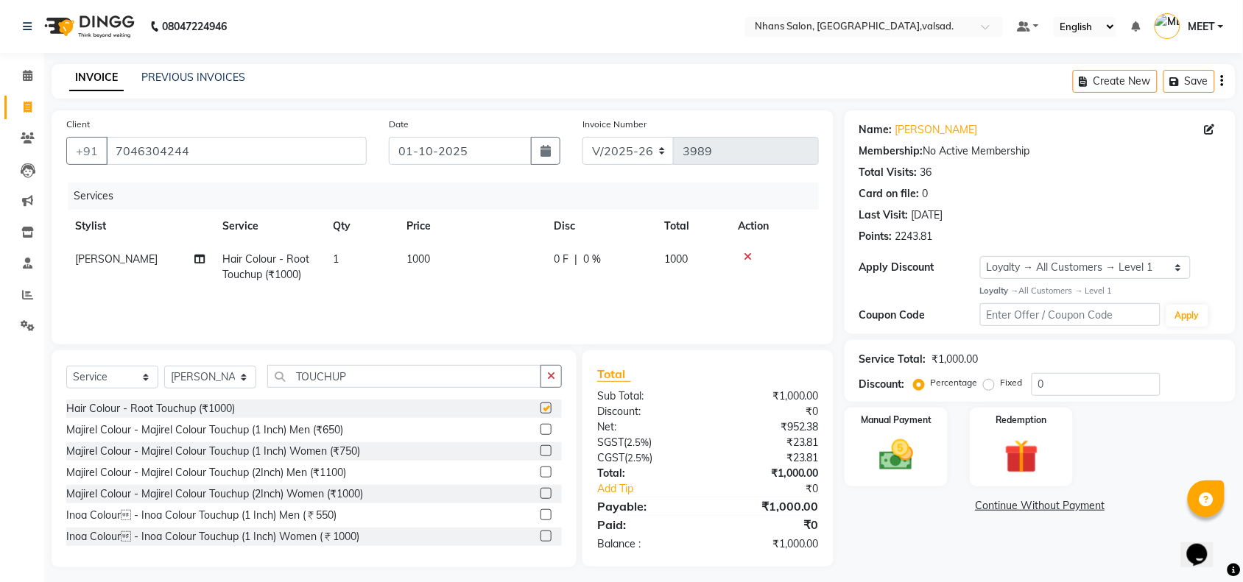
checkbox input "false"
click at [414, 251] on td "1000" at bounding box center [471, 267] width 147 height 49
select select "64826"
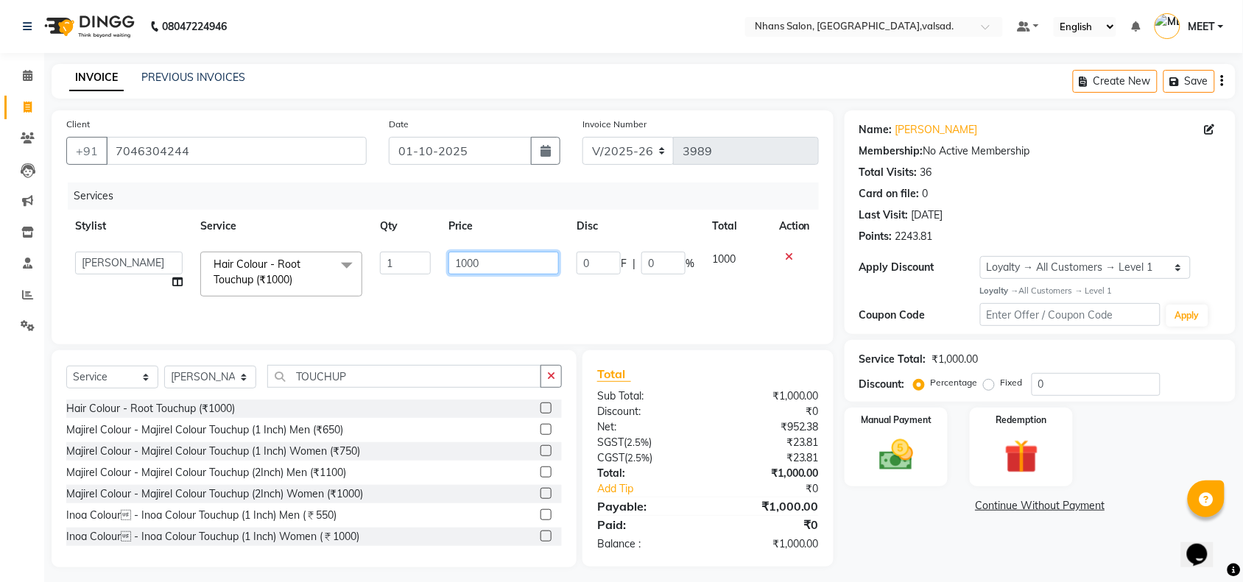
click at [473, 263] on input "1000" at bounding box center [503, 263] width 110 height 23
type input "500"
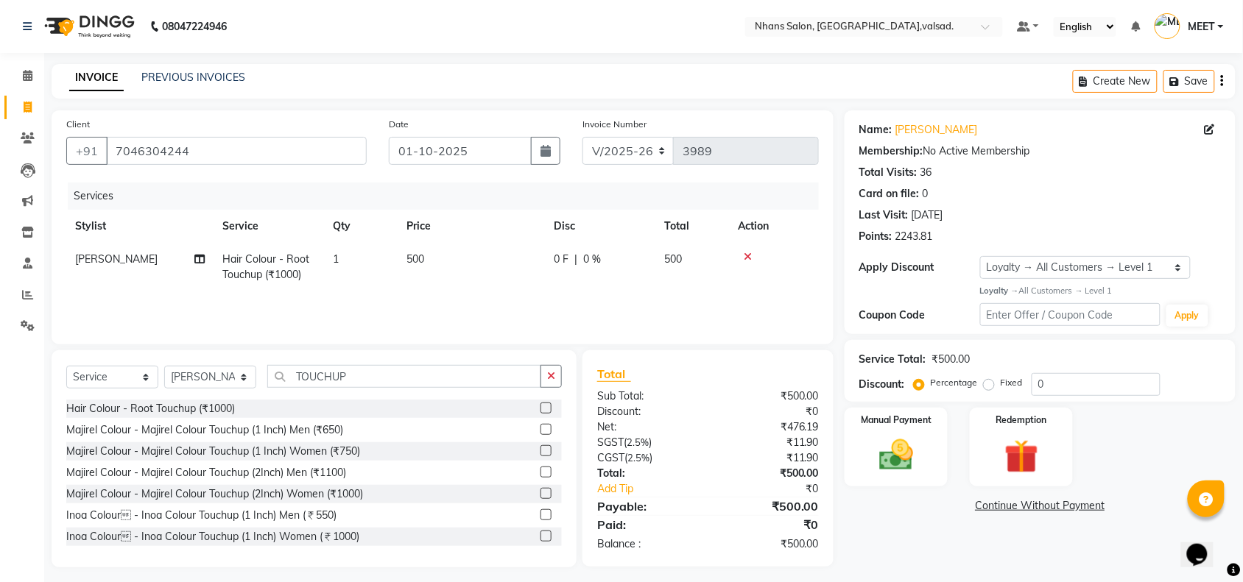
click at [477, 296] on div "Services Stylist Service Qty Price Disc Total Action [PERSON_NAME] Hair Colour …" at bounding box center [442, 256] width 752 height 147
click at [241, 372] on select "Select Stylist [PERSON_NAME] DIVYA [PERSON_NAME] [PERSON_NAME] MEET OWAIS PALAK…" at bounding box center [210, 377] width 92 height 23
select select "84469"
click at [164, 366] on select "Select Stylist [PERSON_NAME] DIVYA [PERSON_NAME] [PERSON_NAME] MEET OWAIS PALAK…" at bounding box center [210, 377] width 92 height 23
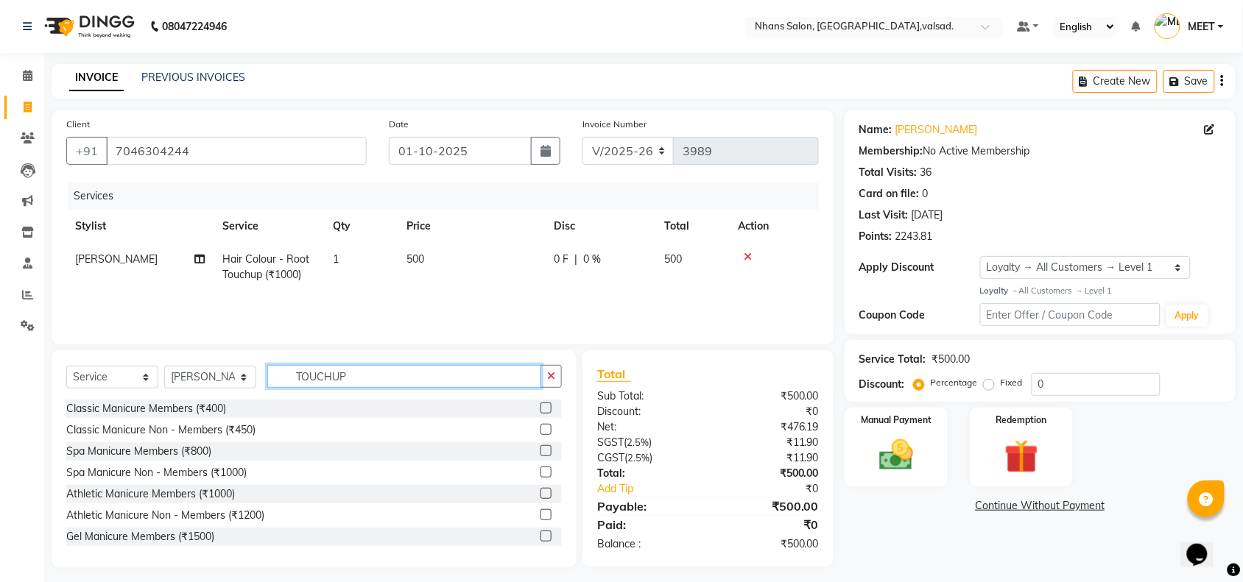
click at [373, 374] on input "TOUCHUP" at bounding box center [404, 376] width 274 height 23
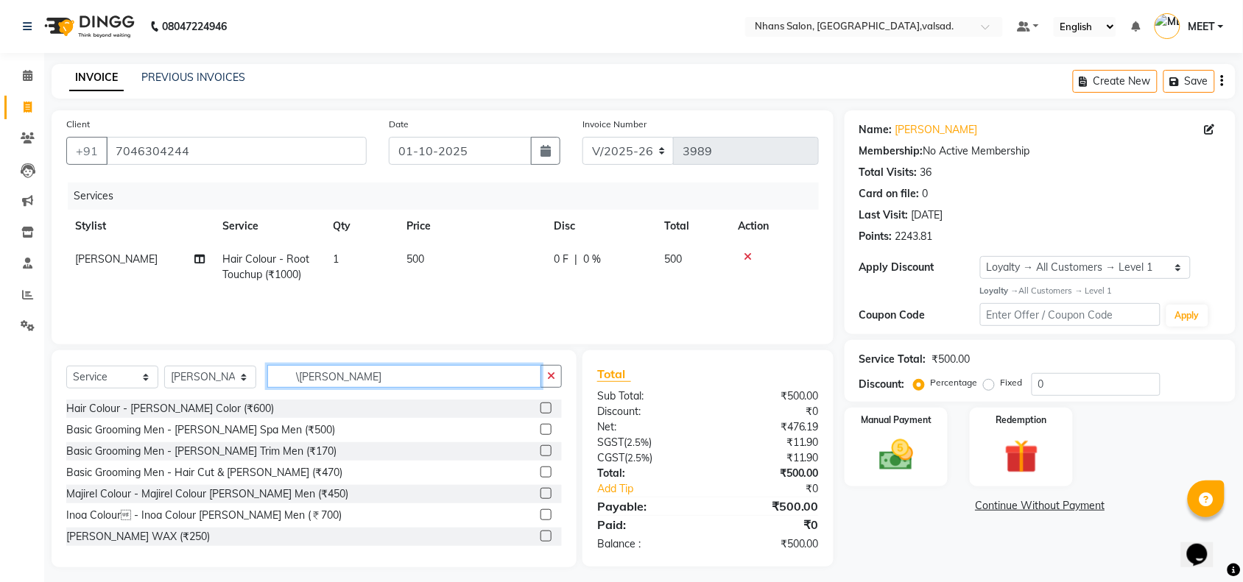
type input "\[PERSON_NAME]"
click at [540, 453] on label at bounding box center [545, 450] width 11 height 11
click at [540, 453] on input "checkbox" at bounding box center [545, 452] width 10 height 10
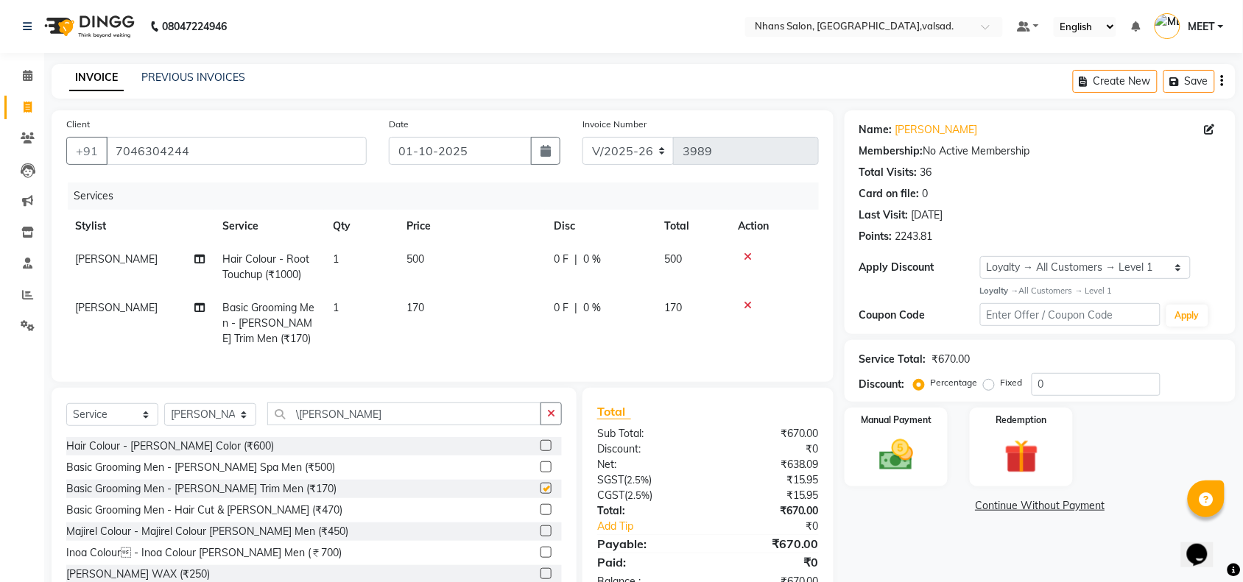
checkbox input "false"
click at [540, 451] on label at bounding box center [545, 445] width 11 height 11
click at [540, 451] on input "checkbox" at bounding box center [545, 447] width 10 height 10
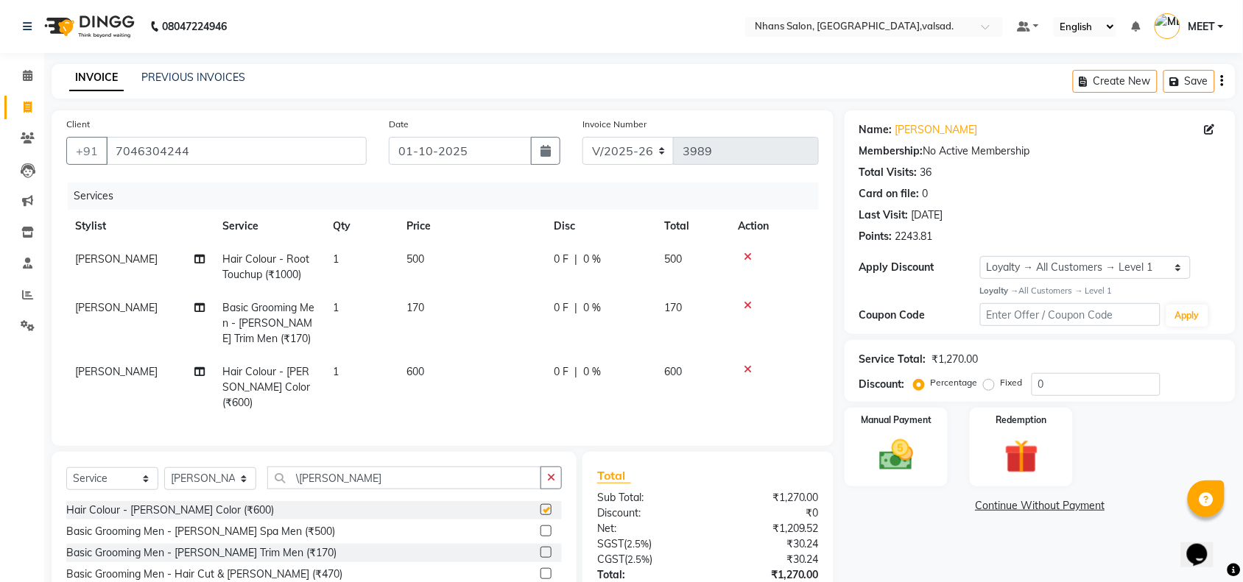
checkbox input "false"
click at [929, 462] on div "Manual Payment" at bounding box center [895, 447] width 107 height 82
click at [1034, 513] on span "GPay" at bounding box center [1041, 506] width 30 height 17
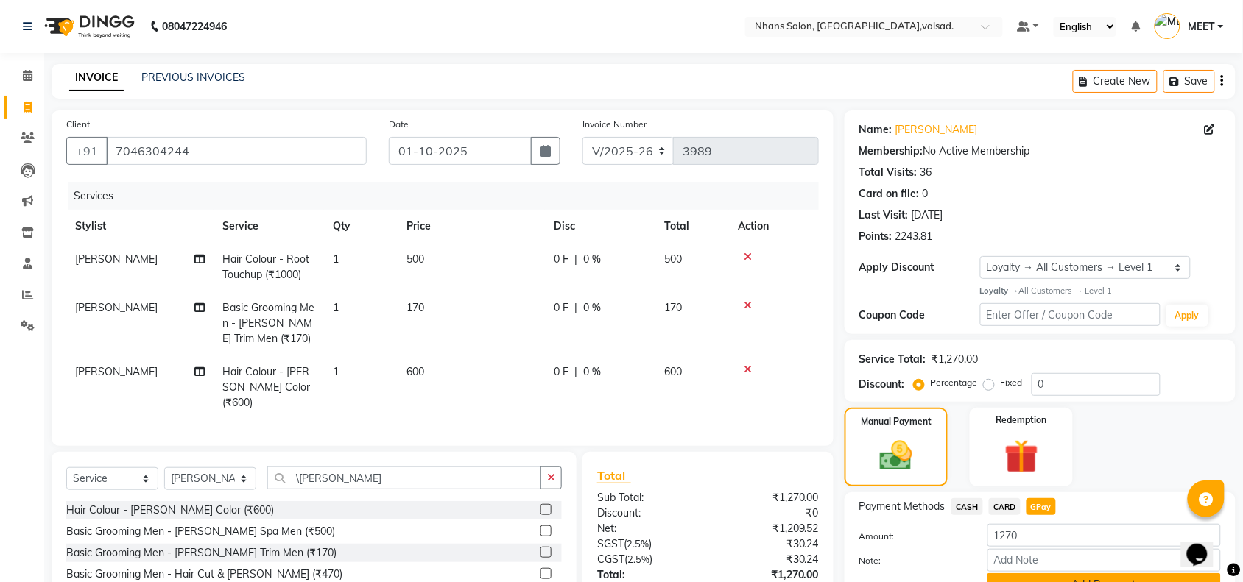
click at [1047, 574] on button "Add Payment" at bounding box center [1103, 584] width 233 height 23
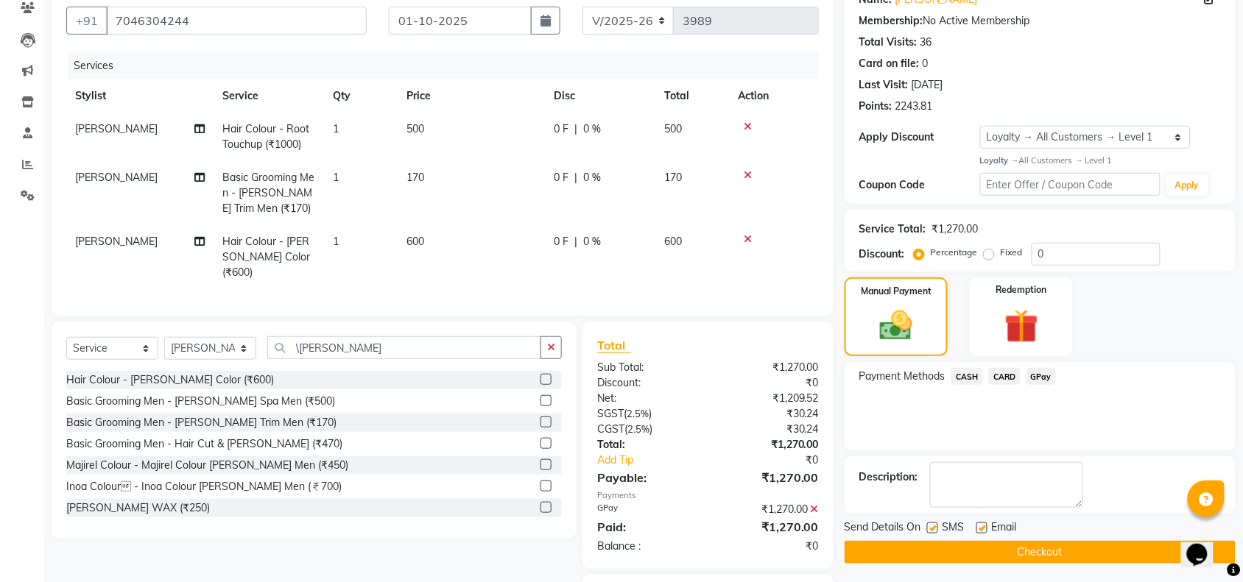
scroll to position [133, 0]
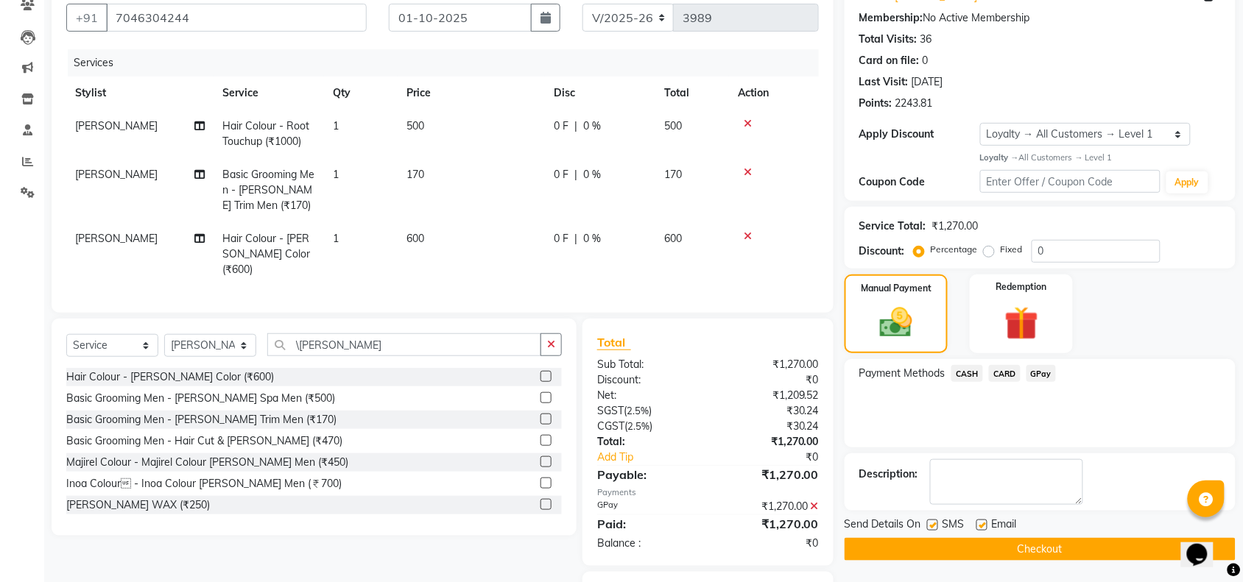
click at [1086, 554] on button "Checkout" at bounding box center [1039, 549] width 391 height 23
